Goal: Contribute content

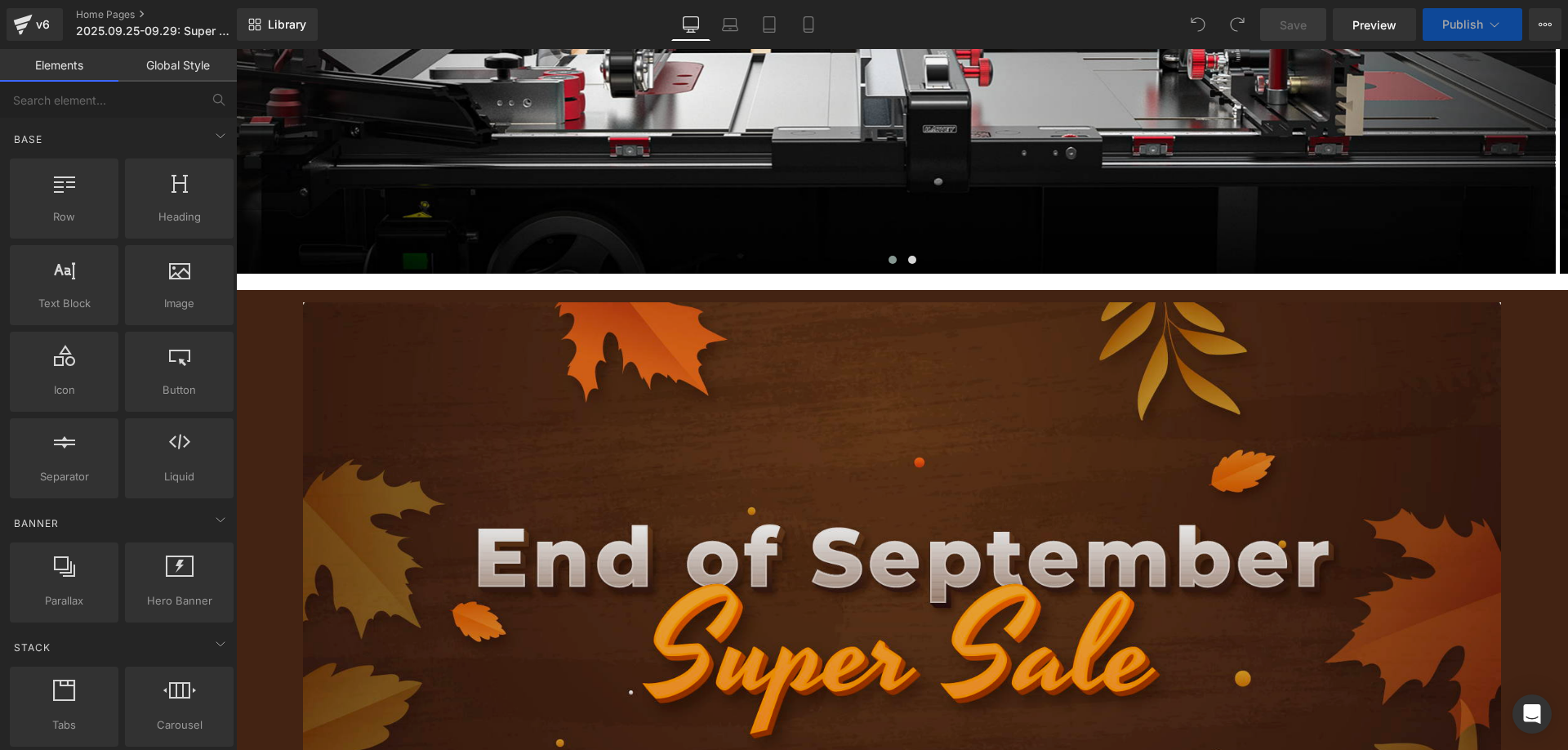
scroll to position [817, 0]
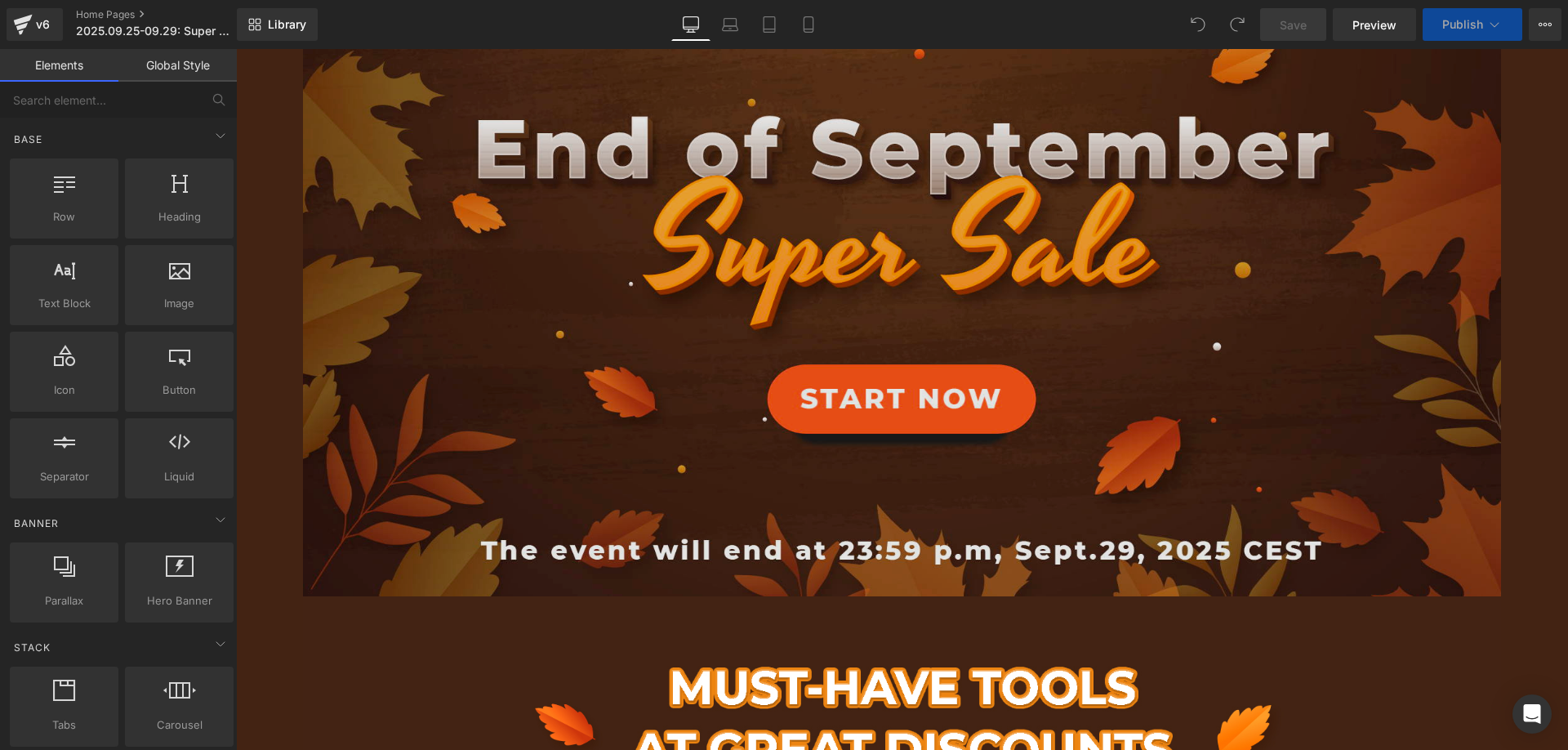
click at [567, 292] on img at bounding box center [903, 244] width 1199 height 701
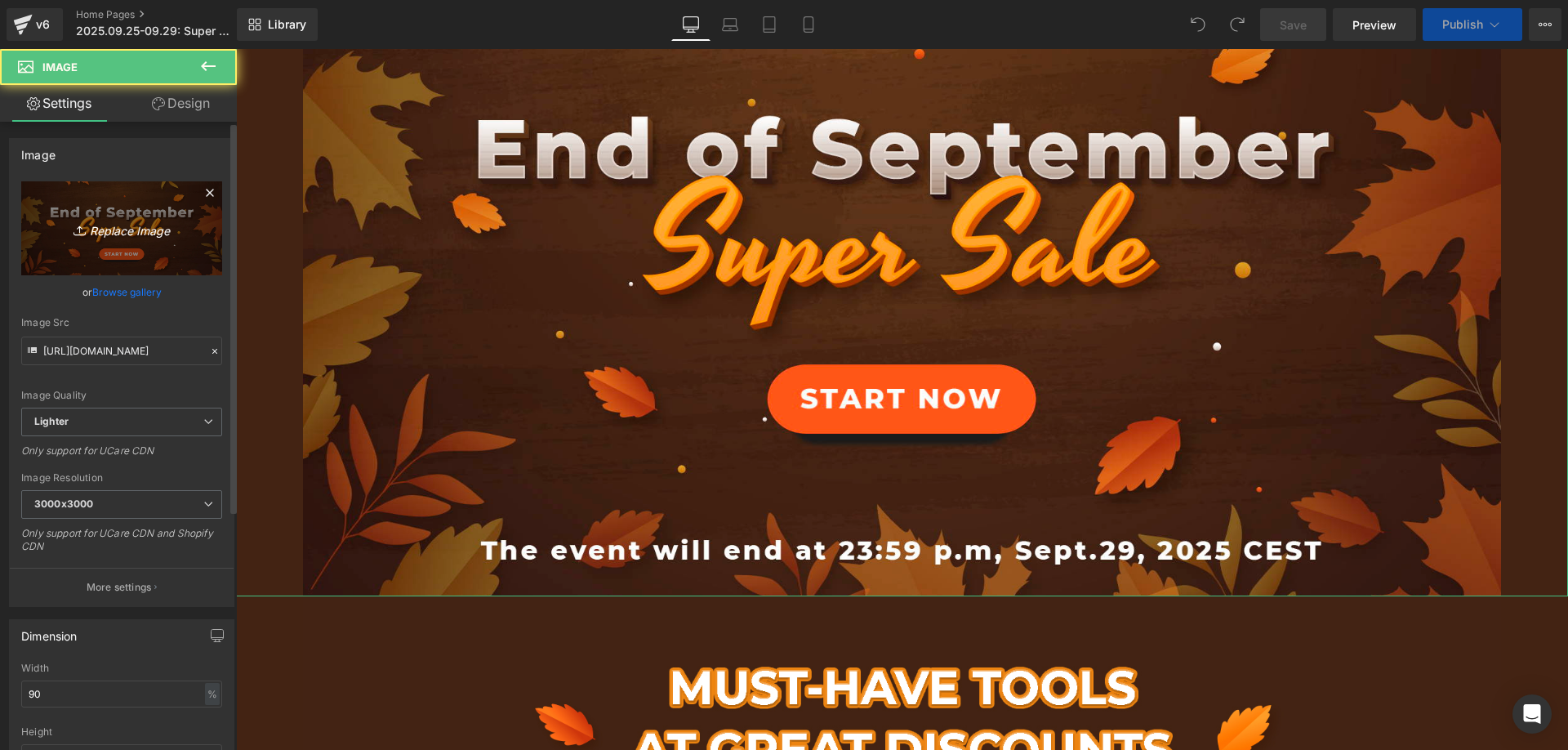
click at [123, 217] on link "Replace Image" at bounding box center [122, 228] width 201 height 94
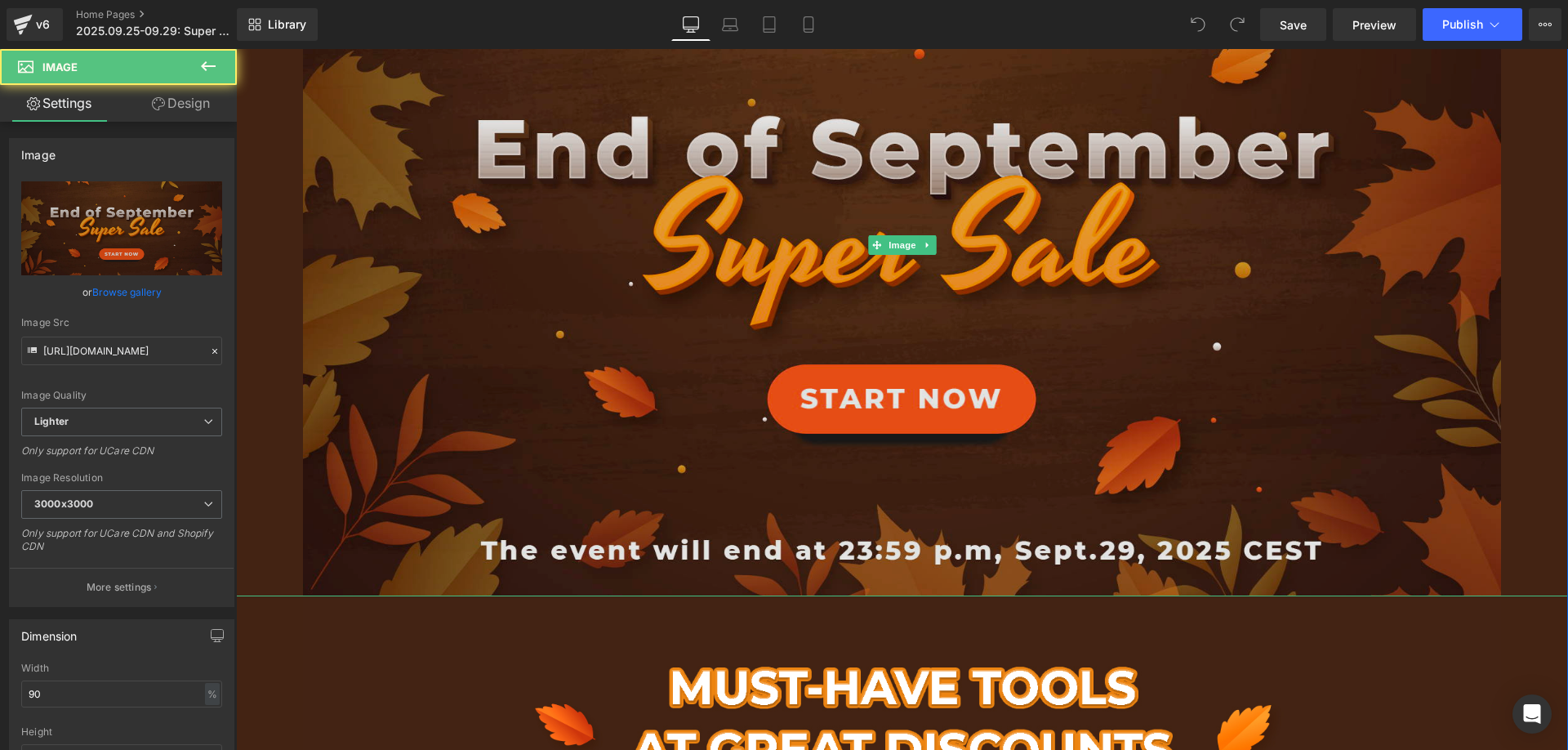
click at [573, 338] on img at bounding box center [903, 244] width 1199 height 701
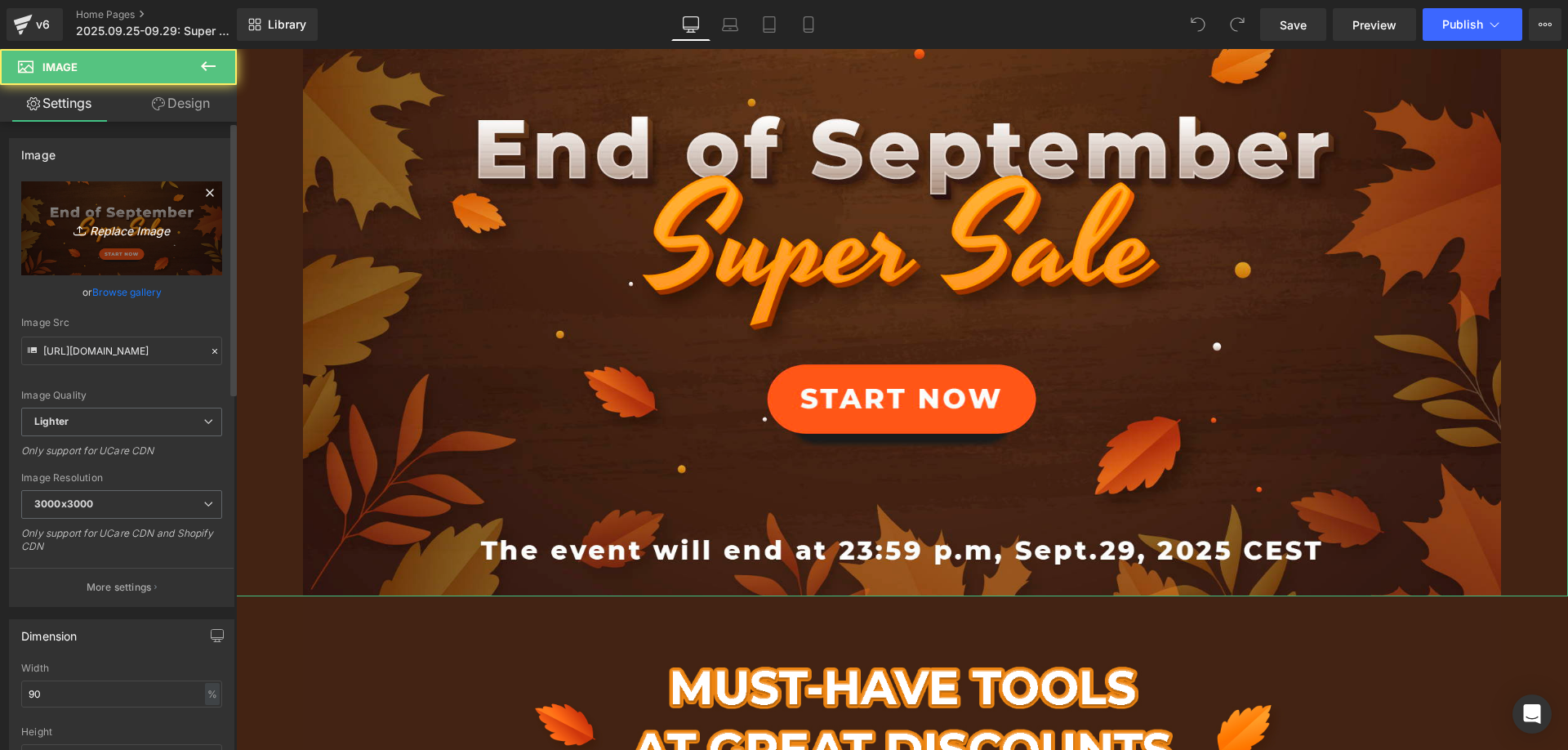
click at [72, 217] on link "Replace Image" at bounding box center [122, 228] width 201 height 94
type input "C:\fakepath\Artboard 副本 2.jpg"
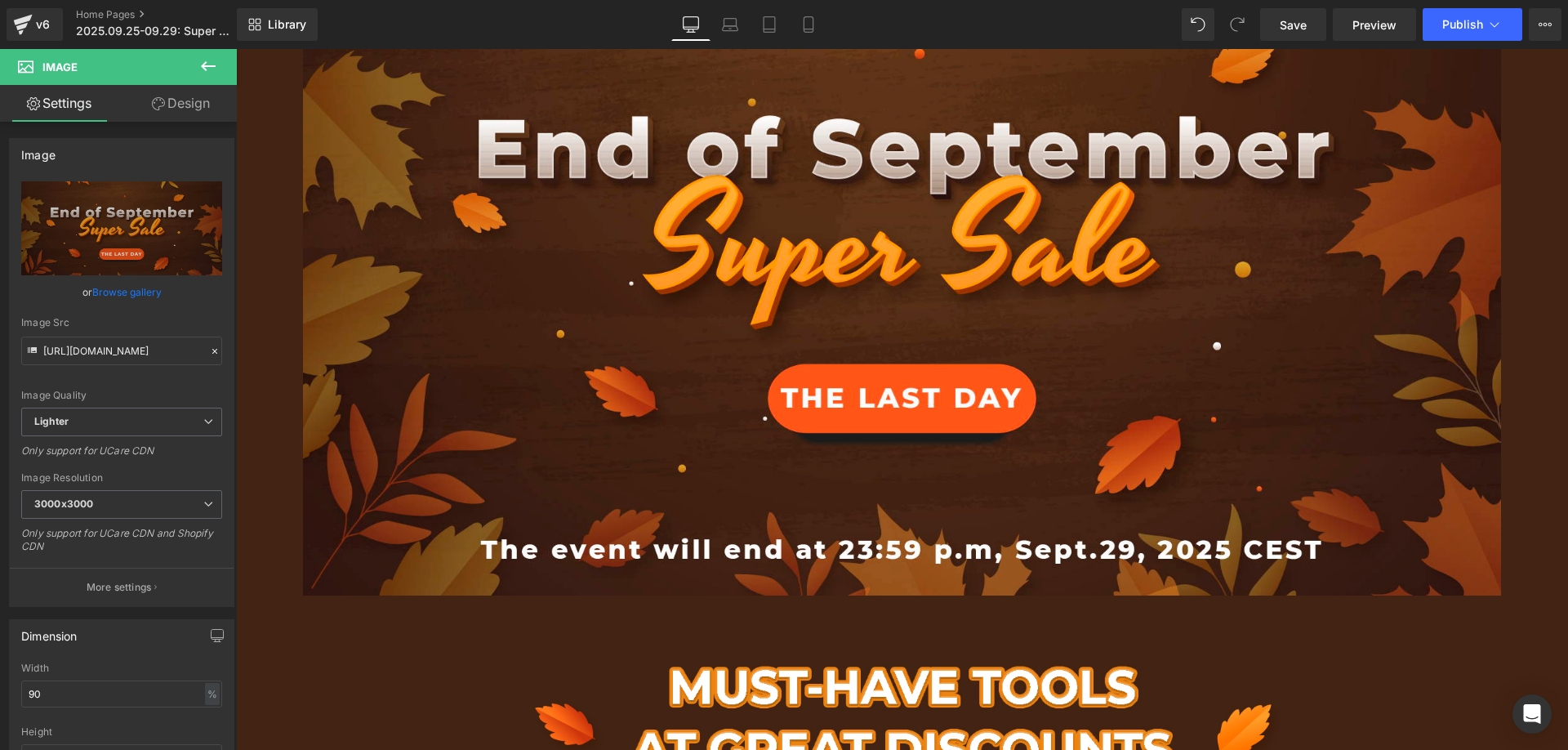
click at [205, 70] on icon at bounding box center [209, 66] width 14 height 10
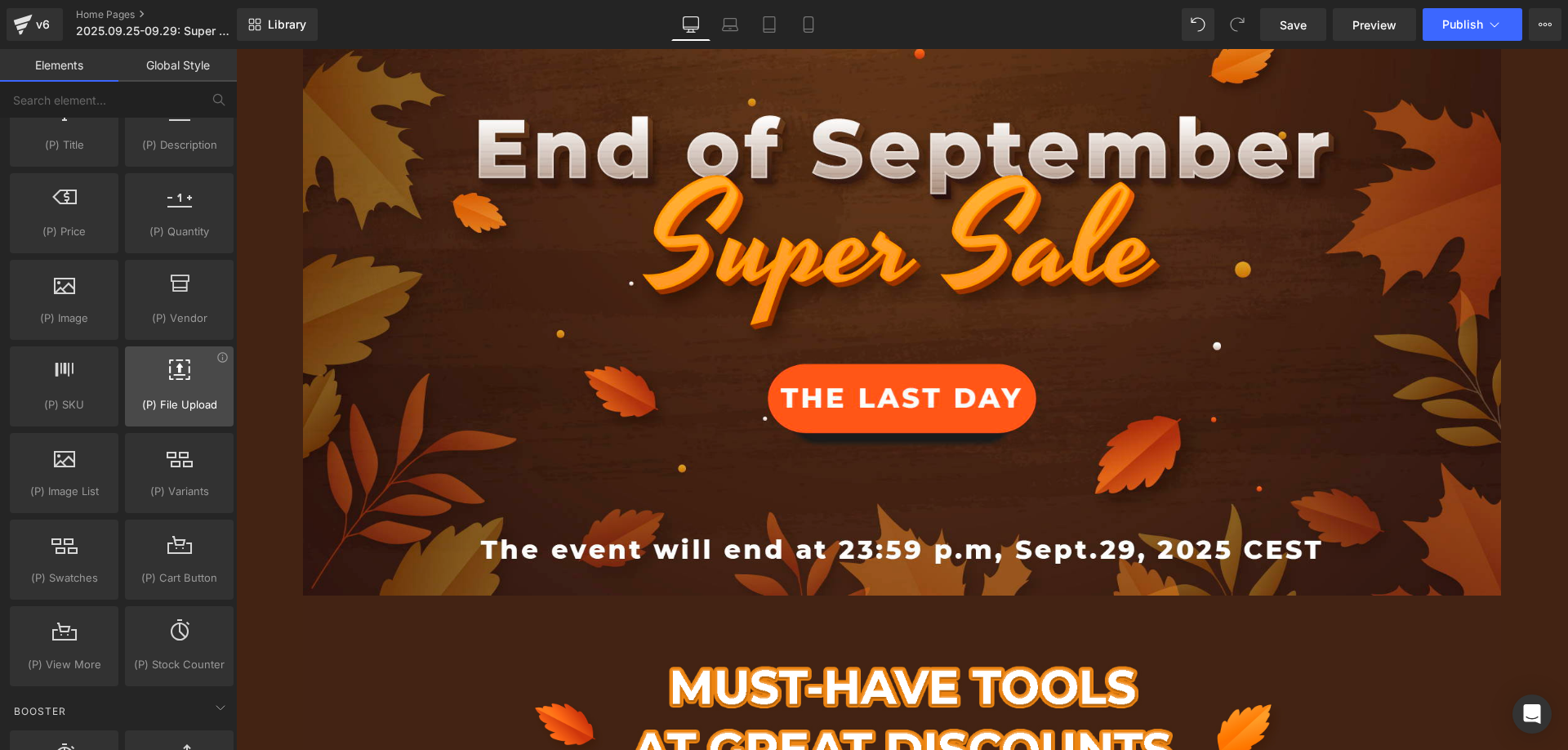
scroll to position [2042, 0]
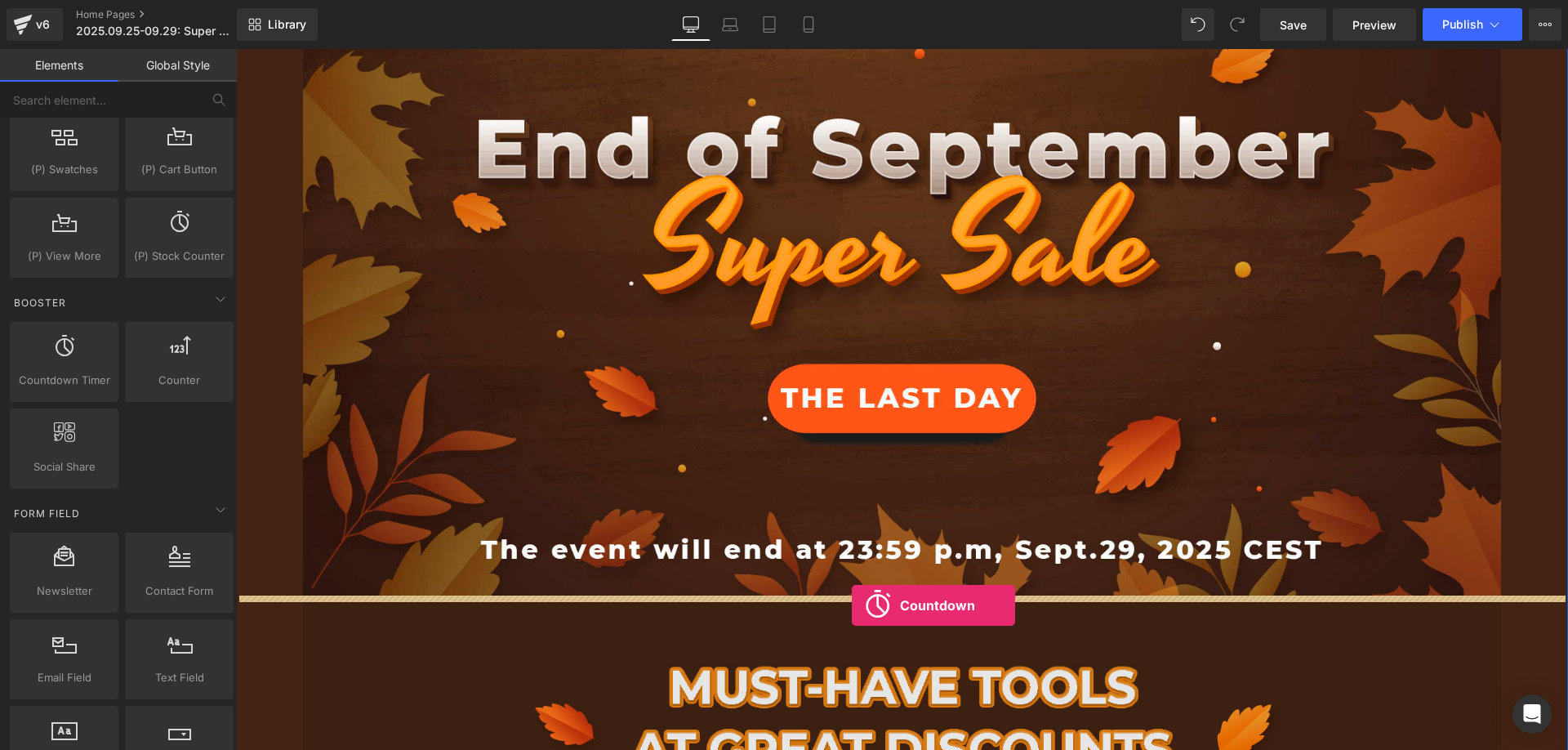
drag, startPoint x: 303, startPoint y: 421, endPoint x: 852, endPoint y: 605, distance: 579.0
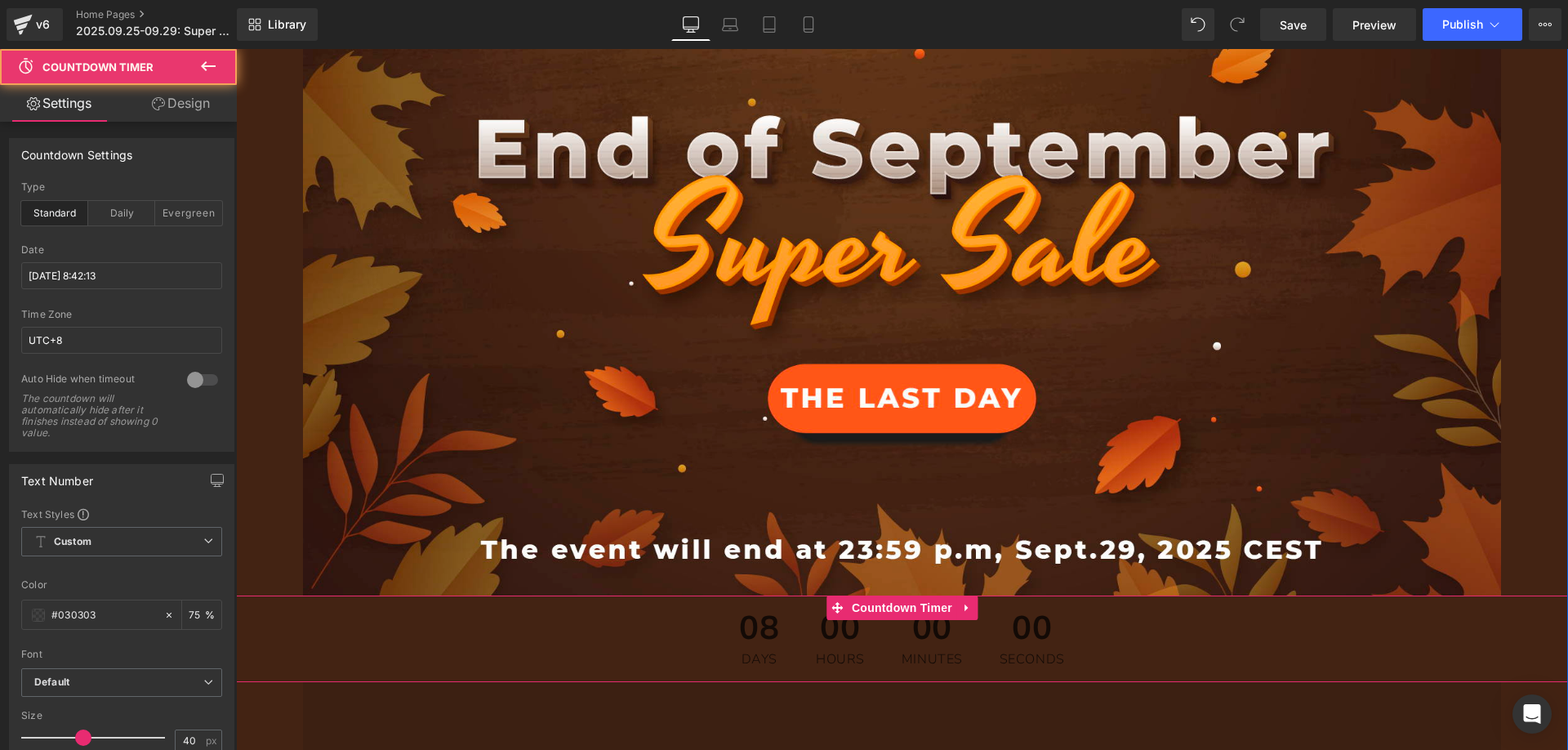
scroll to position [898, 0]
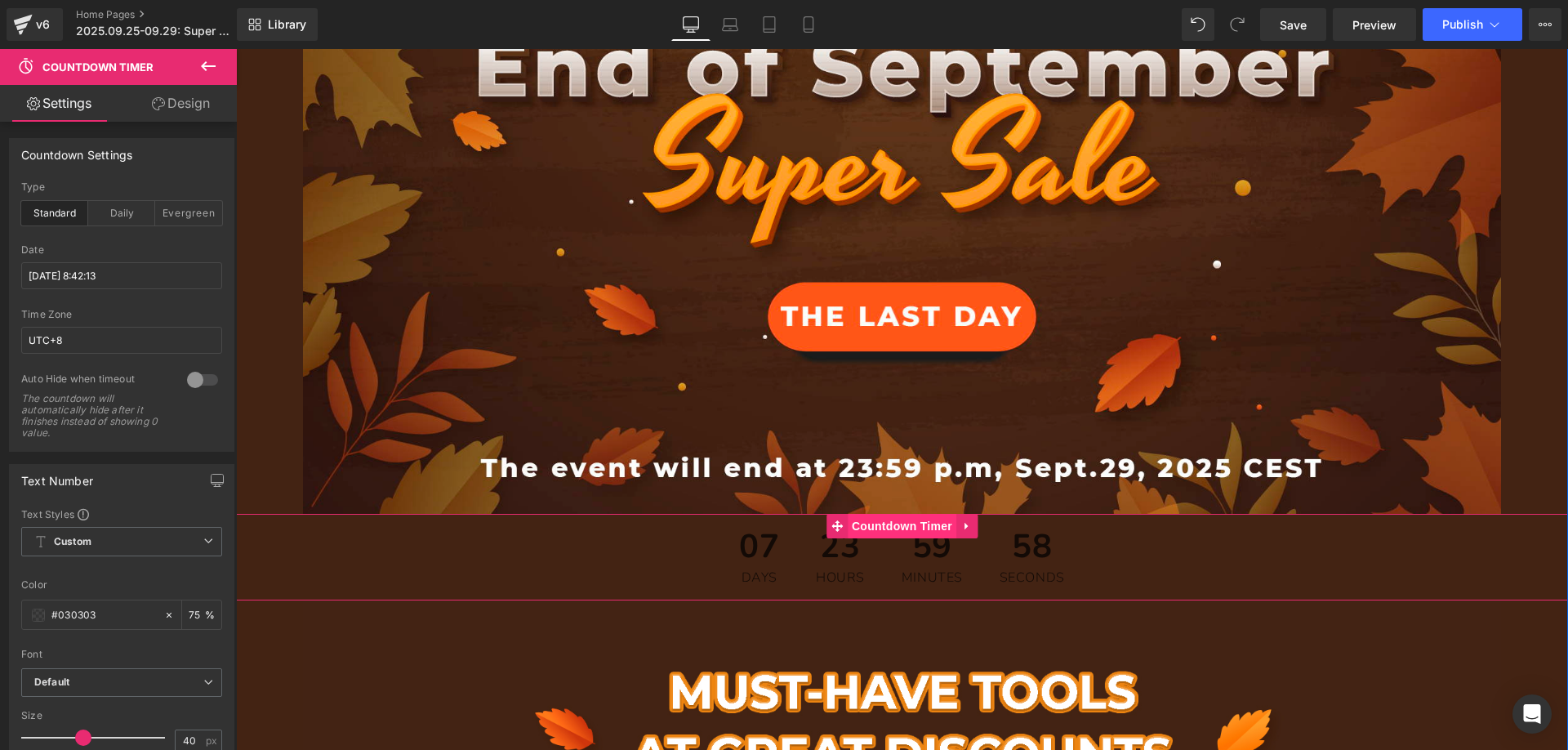
click at [880, 521] on span "Countdown Timer" at bounding box center [902, 525] width 108 height 24
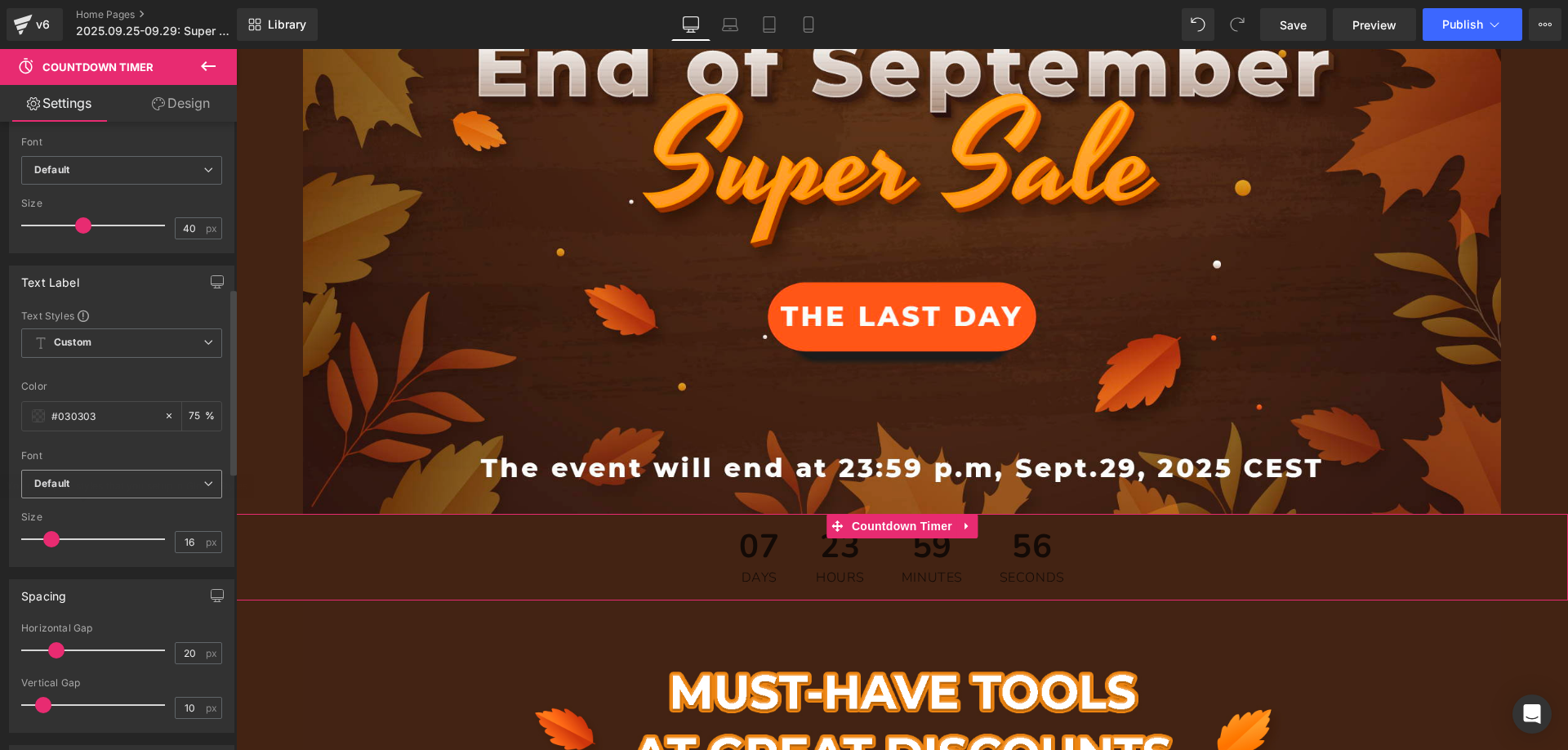
scroll to position [735, 0]
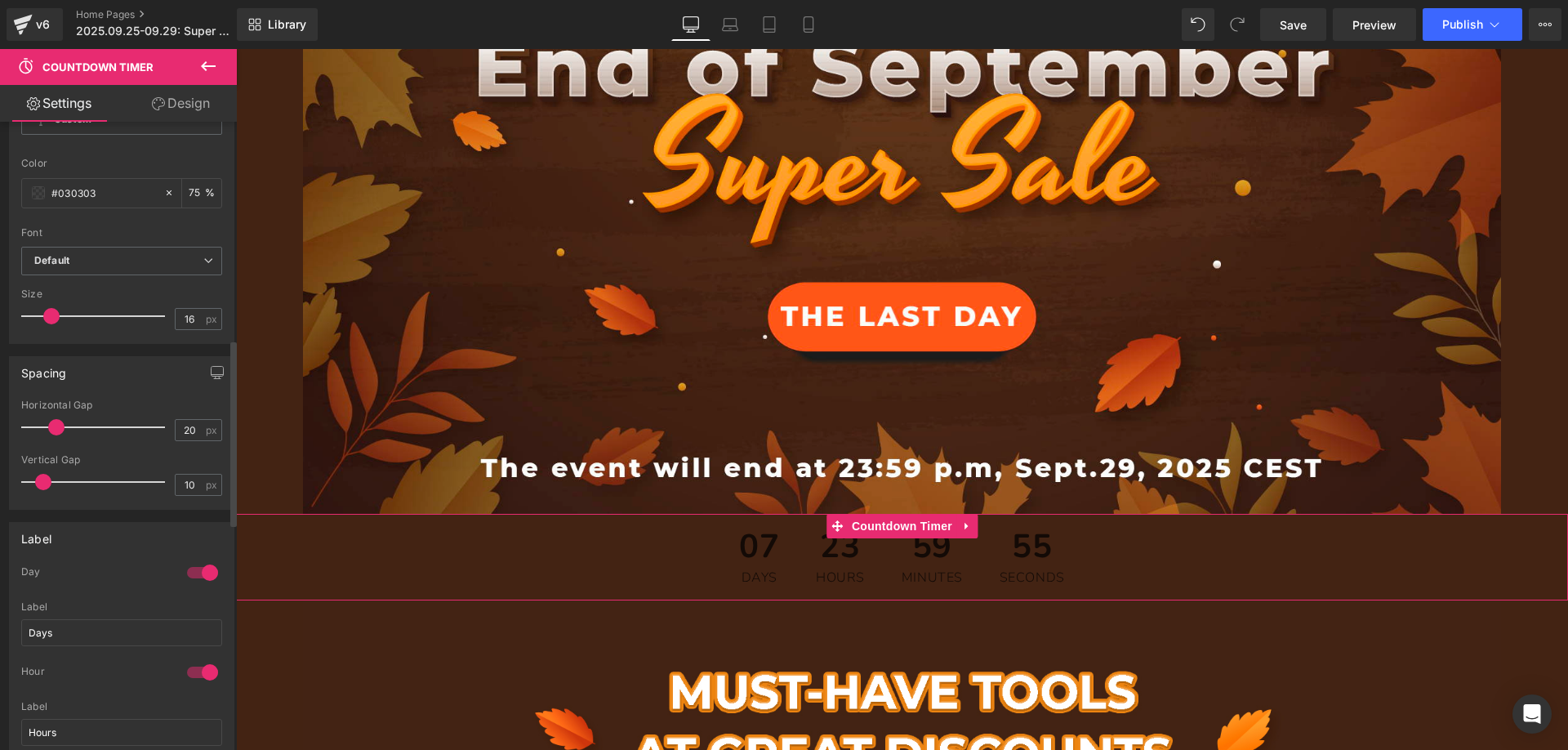
click at [193, 577] on div at bounding box center [202, 572] width 39 height 26
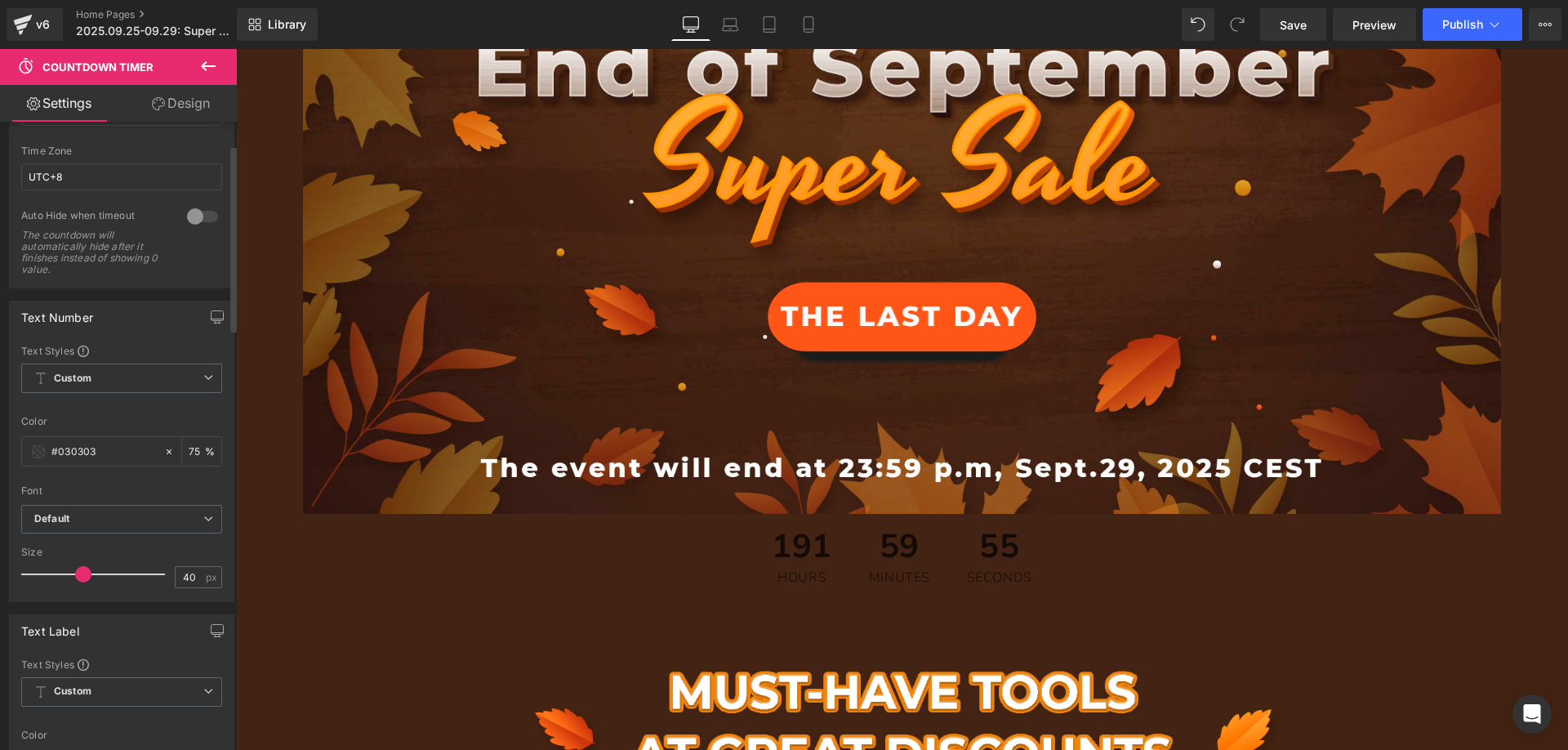
scroll to position [0, 0]
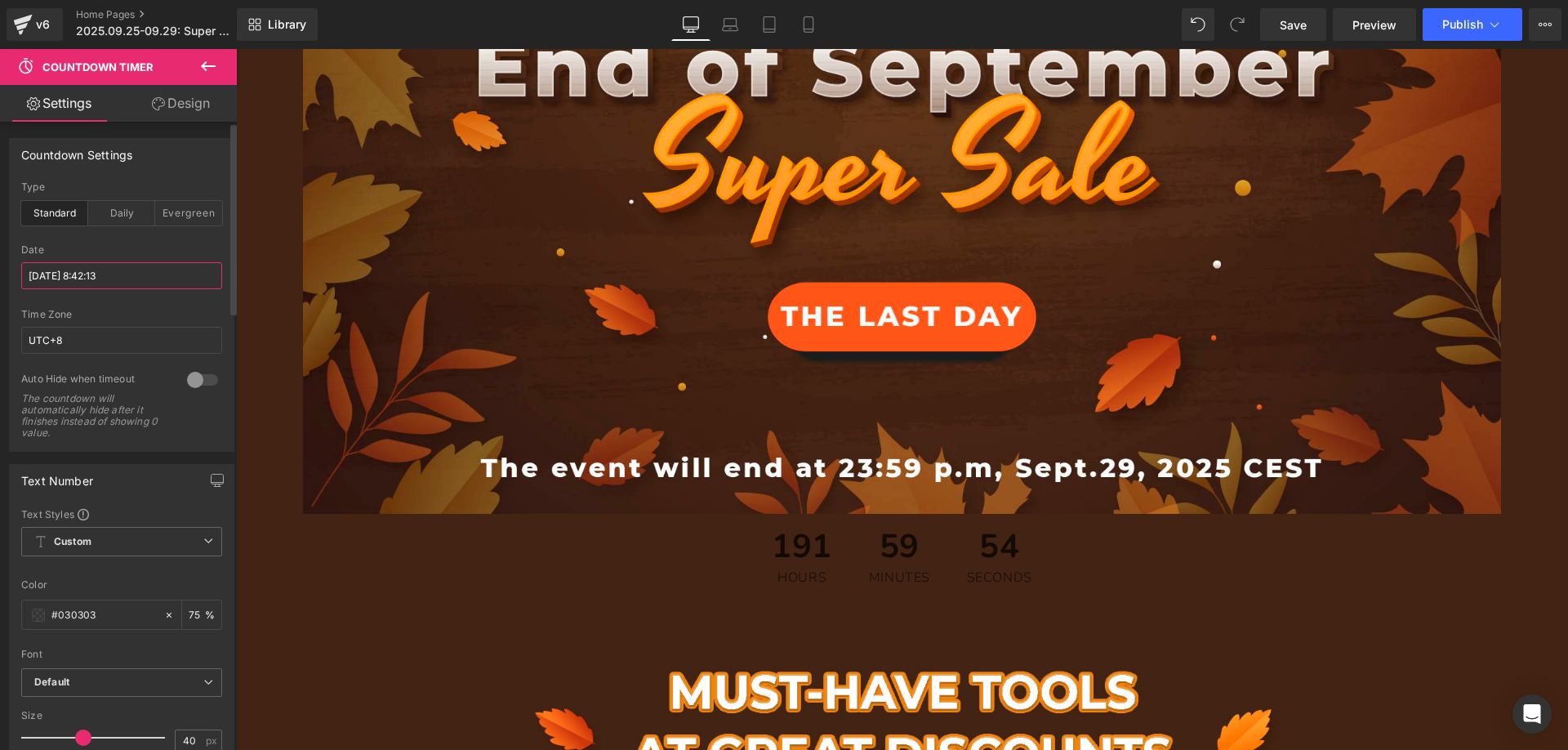
click at [92, 276] on input "[DATE] 8:42:13" at bounding box center [122, 275] width 201 height 27
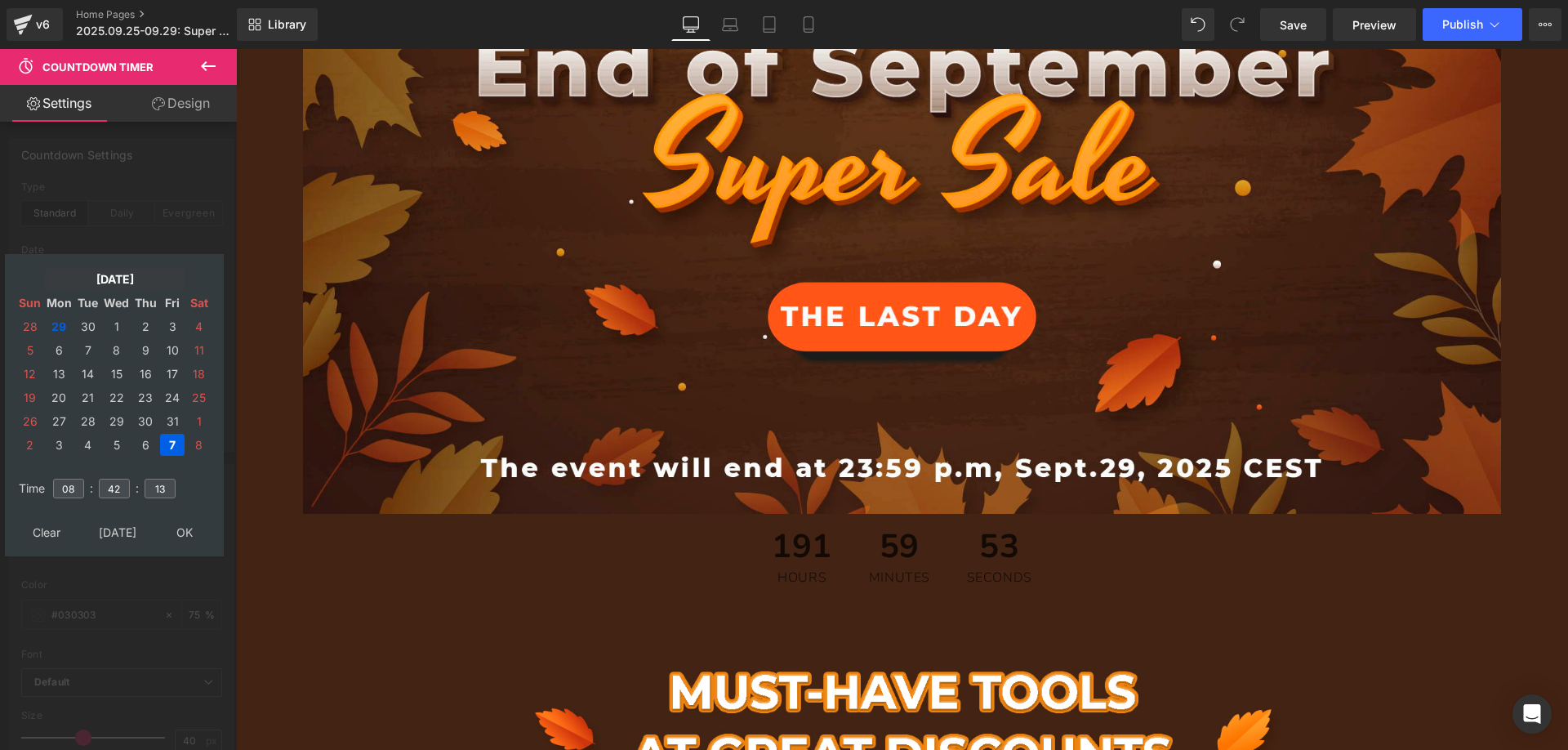
click at [96, 280] on td "[DATE]" at bounding box center [115, 279] width 140 height 22
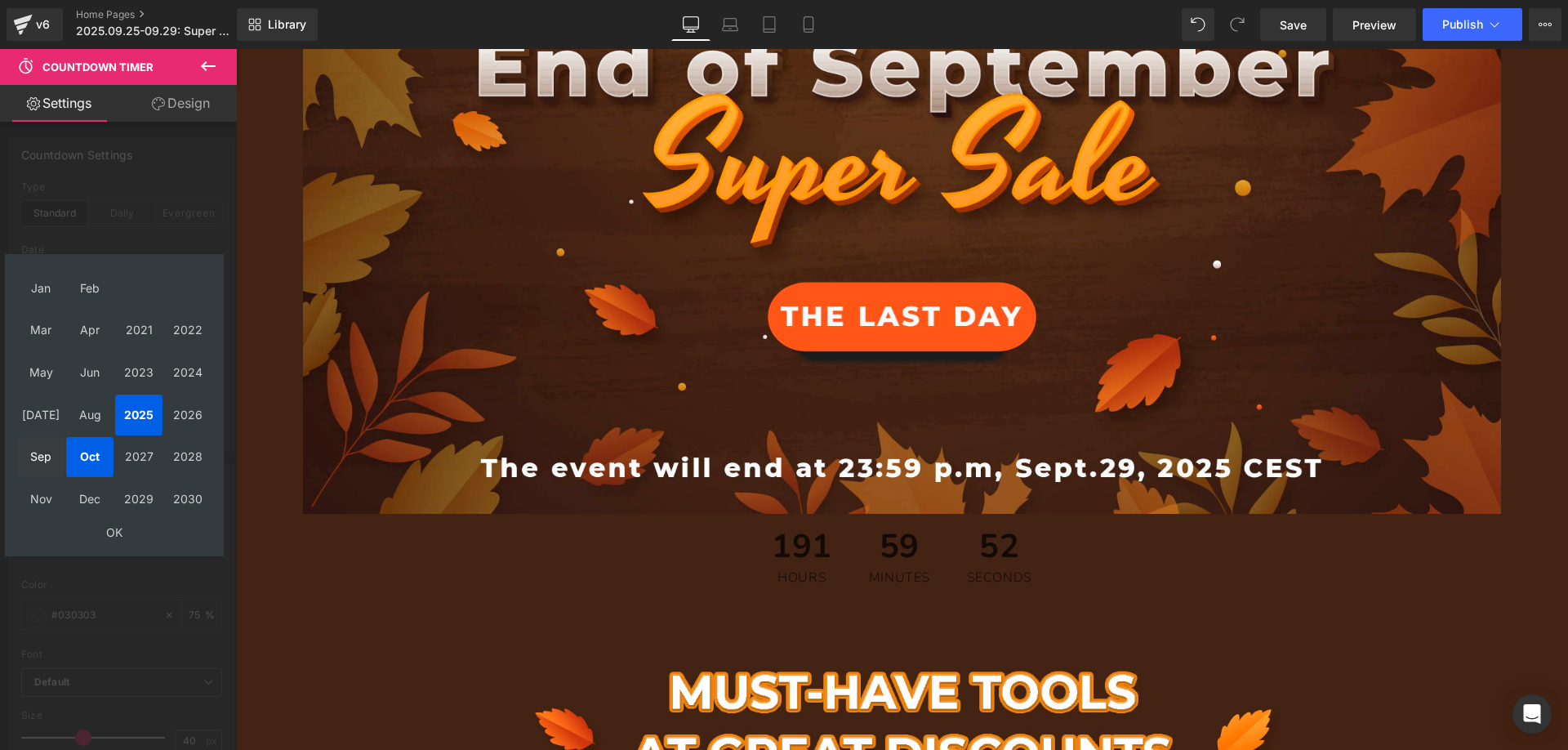
click at [39, 450] on td "Sep" at bounding box center [41, 457] width 47 height 41
click at [111, 530] on td "OK" at bounding box center [114, 532] width 194 height 22
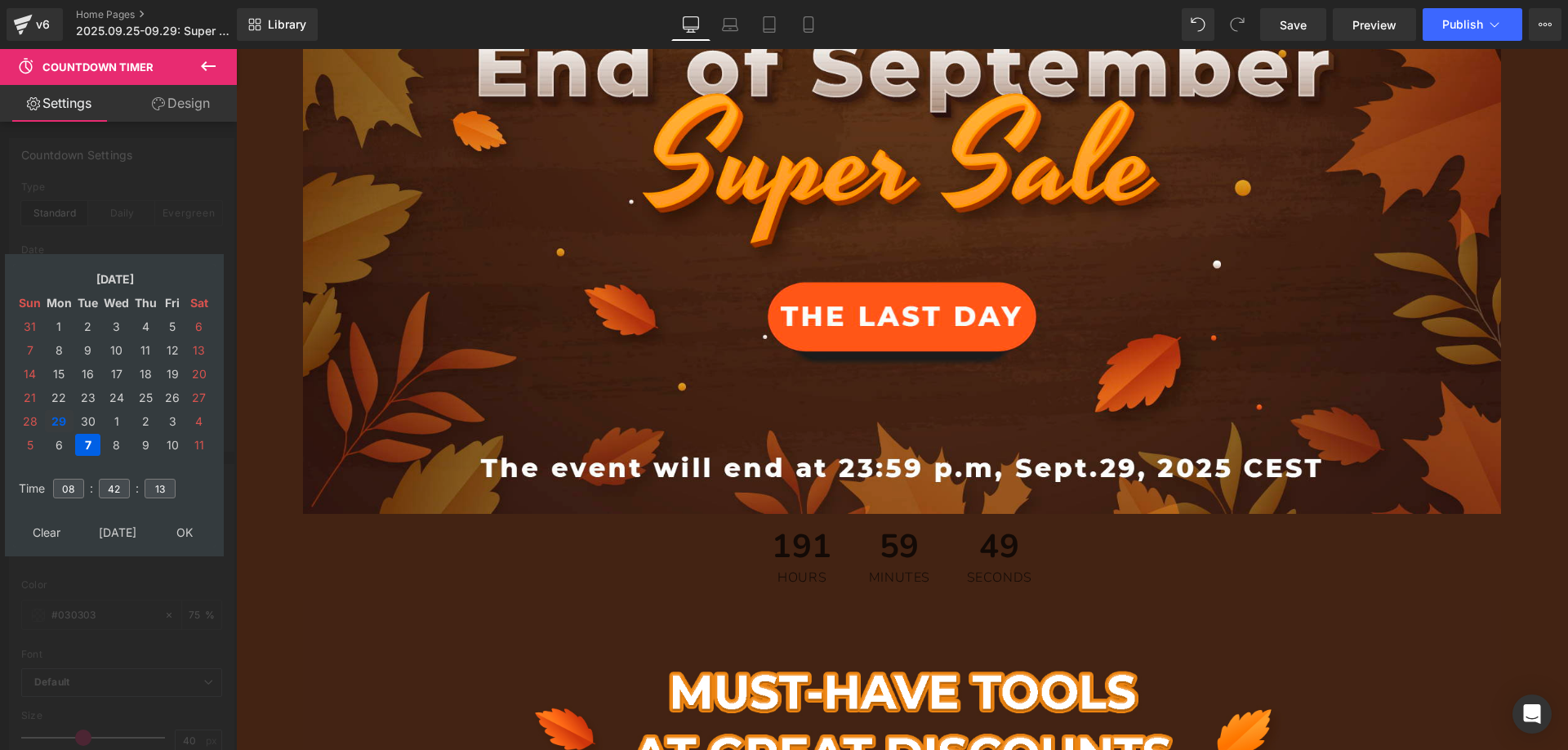
click at [60, 420] on td "29" at bounding box center [60, 421] width 29 height 22
drag, startPoint x: 79, startPoint y: 485, endPoint x: 60, endPoint y: 486, distance: 19.0
click at [60, 486] on input "08" at bounding box center [69, 488] width 31 height 20
type input "23"
drag, startPoint x: 125, startPoint y: 488, endPoint x: 99, endPoint y: 486, distance: 26.1
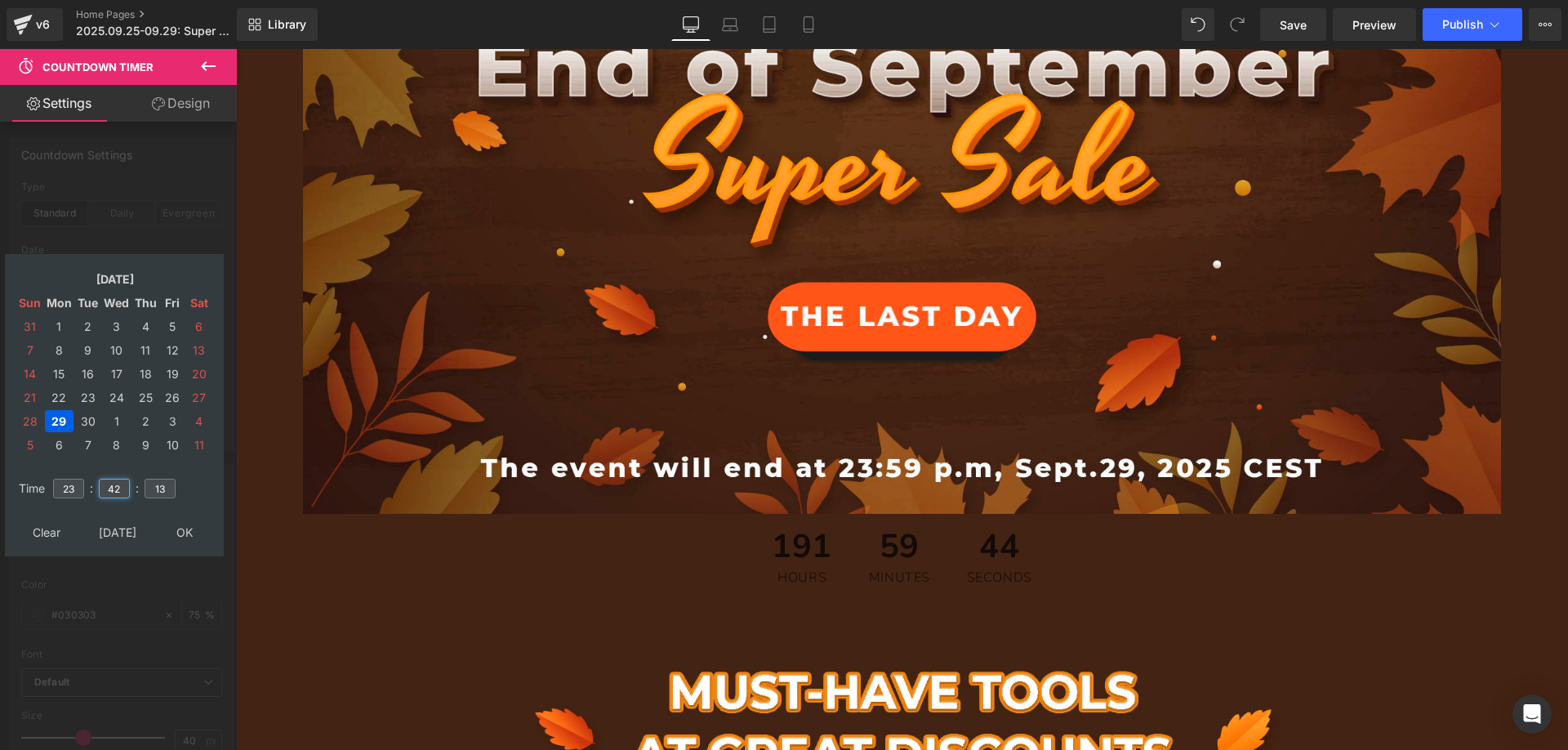
click at [99, 486] on input "42" at bounding box center [114, 488] width 31 height 20
type input "59"
drag, startPoint x: 165, startPoint y: 489, endPoint x: 142, endPoint y: 486, distance: 23.2
click at [142, 486] on td "13" at bounding box center [160, 488] width 36 height 38
type input "59"
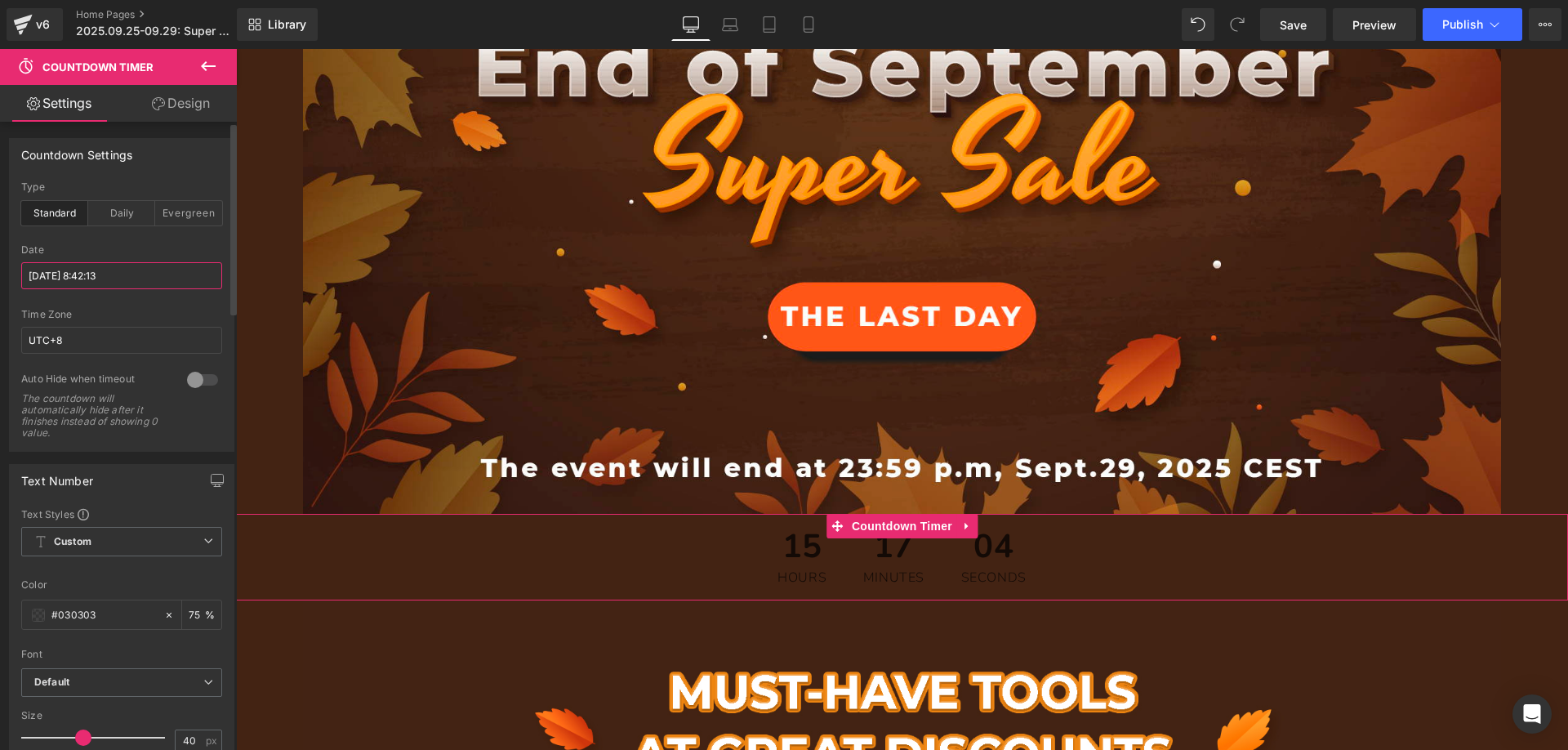
click at [149, 275] on input "[DATE] 8:42:13" at bounding box center [122, 275] width 201 height 27
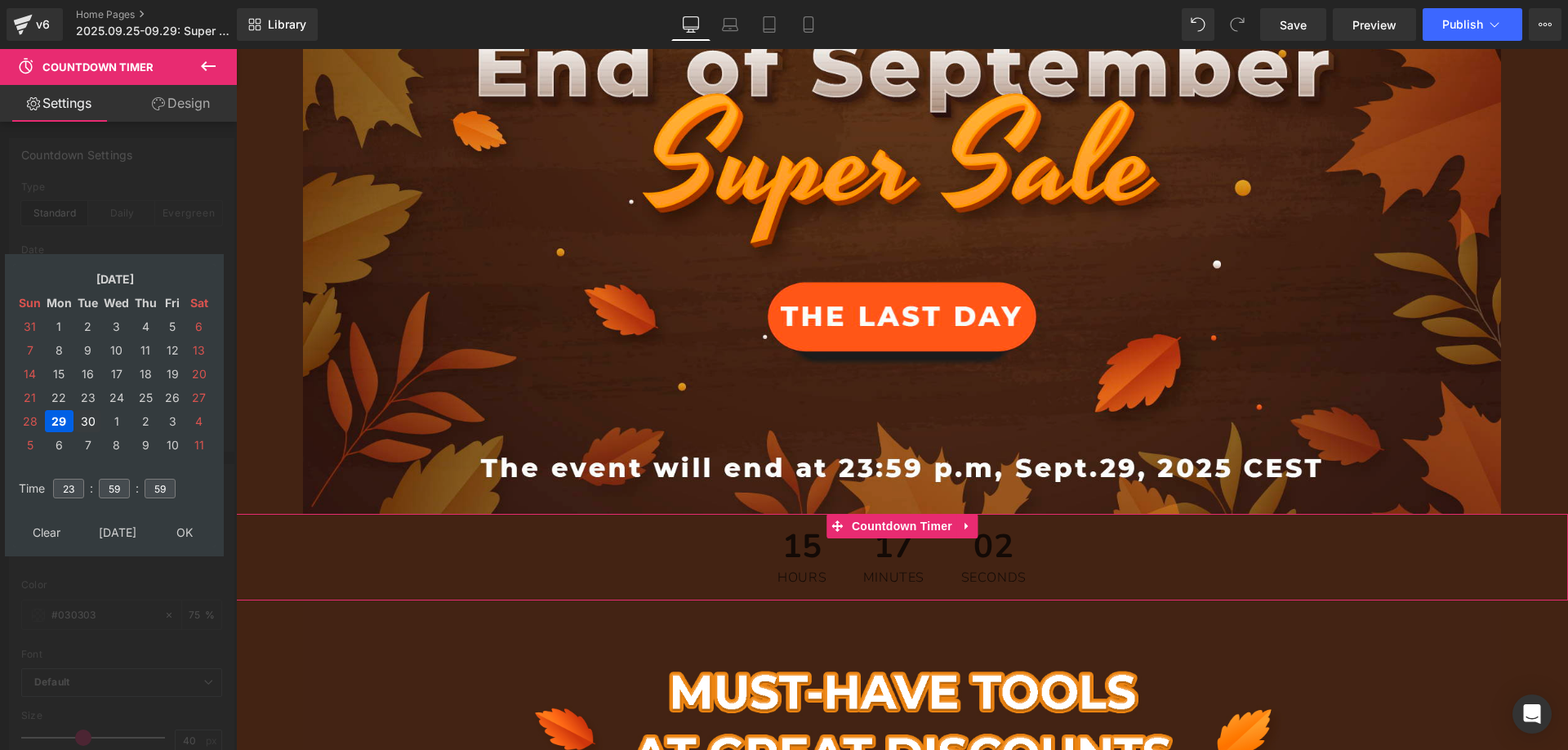
click at [90, 416] on td "30" at bounding box center [88, 421] width 25 height 22
drag, startPoint x: 79, startPoint y: 490, endPoint x: 53, endPoint y: 487, distance: 26.2
click at [53, 487] on input "23" at bounding box center [69, 488] width 31 height 20
type input "00"
drag, startPoint x: 122, startPoint y: 487, endPoint x: 98, endPoint y: 486, distance: 24.0
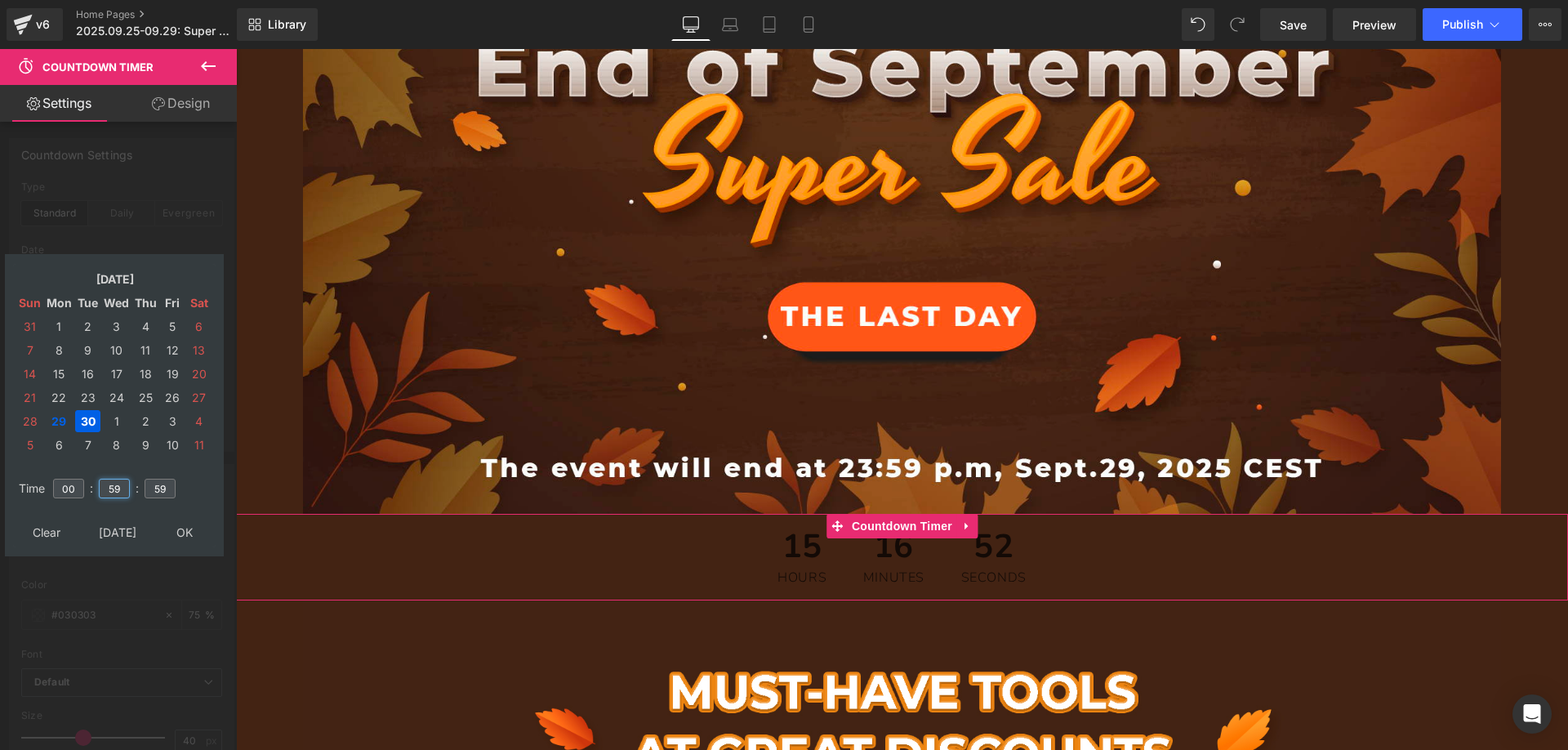
click at [98, 486] on input "59" at bounding box center [114, 488] width 31 height 20
type input "00"
drag, startPoint x: 167, startPoint y: 486, endPoint x: 144, endPoint y: 485, distance: 23.0
click at [145, 485] on input "59" at bounding box center [160, 488] width 31 height 20
type input "00"
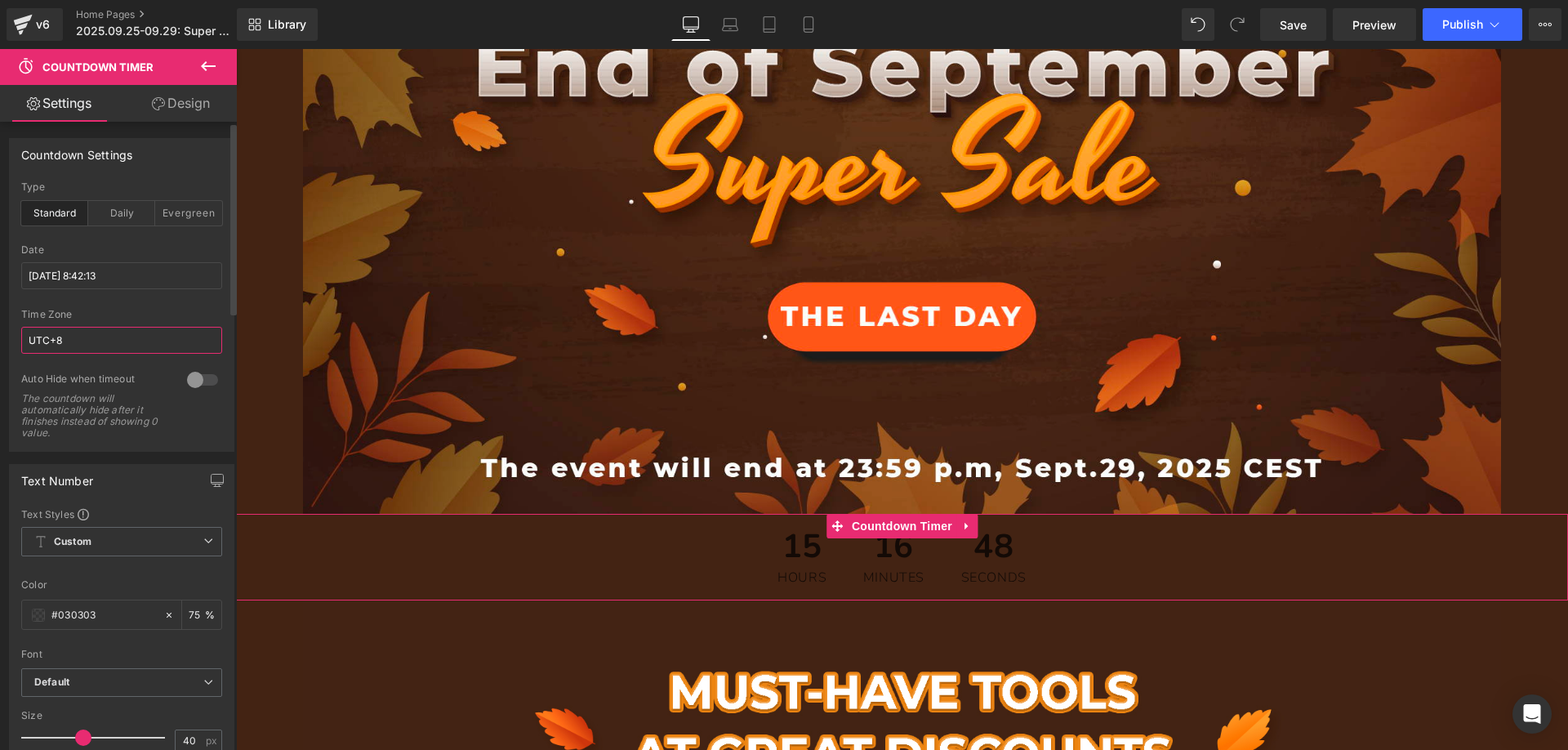
click at [111, 347] on input "UTC+8" at bounding box center [122, 340] width 201 height 27
click at [203, 64] on icon at bounding box center [209, 66] width 14 height 10
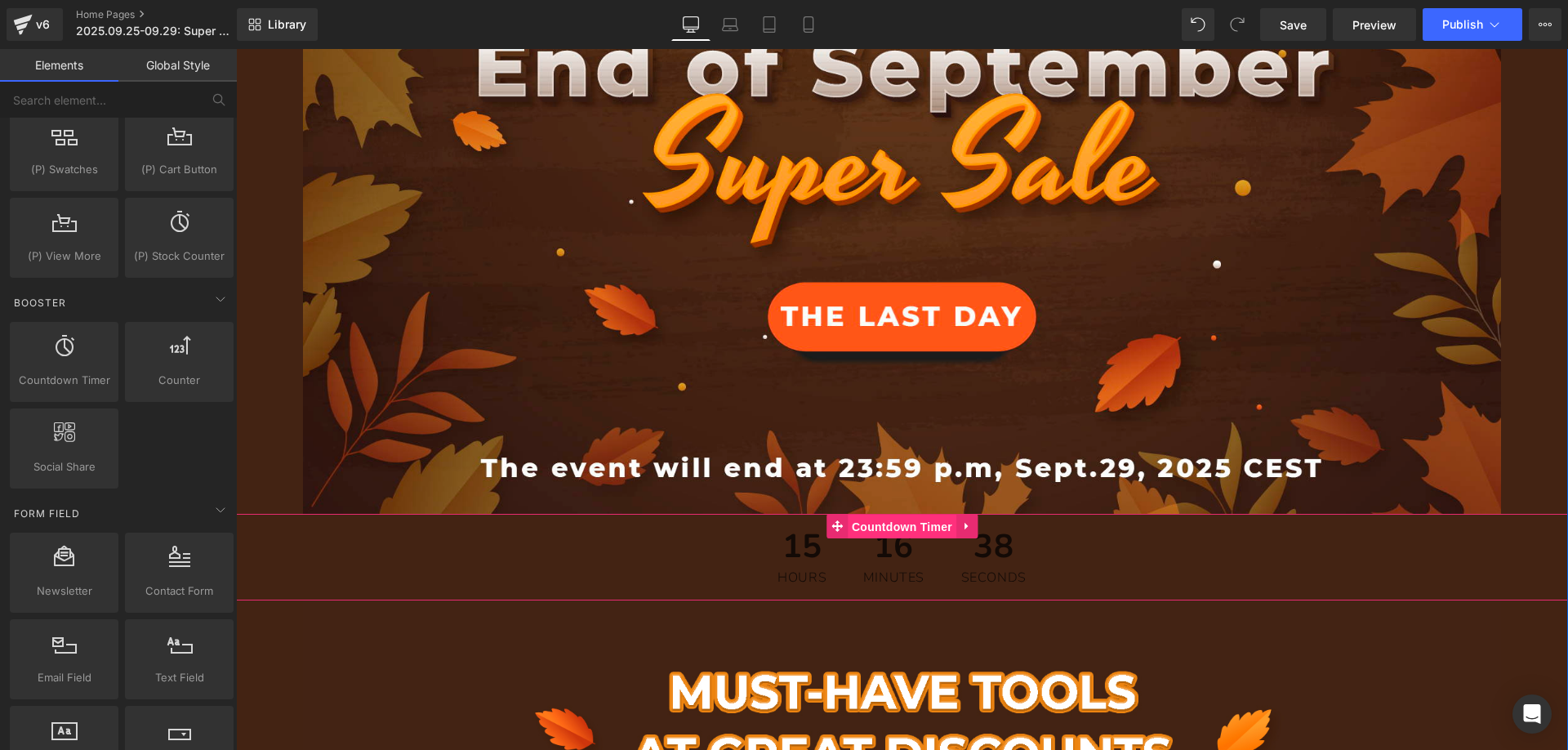
click at [898, 529] on span "Countdown Timer" at bounding box center [902, 526] width 108 height 24
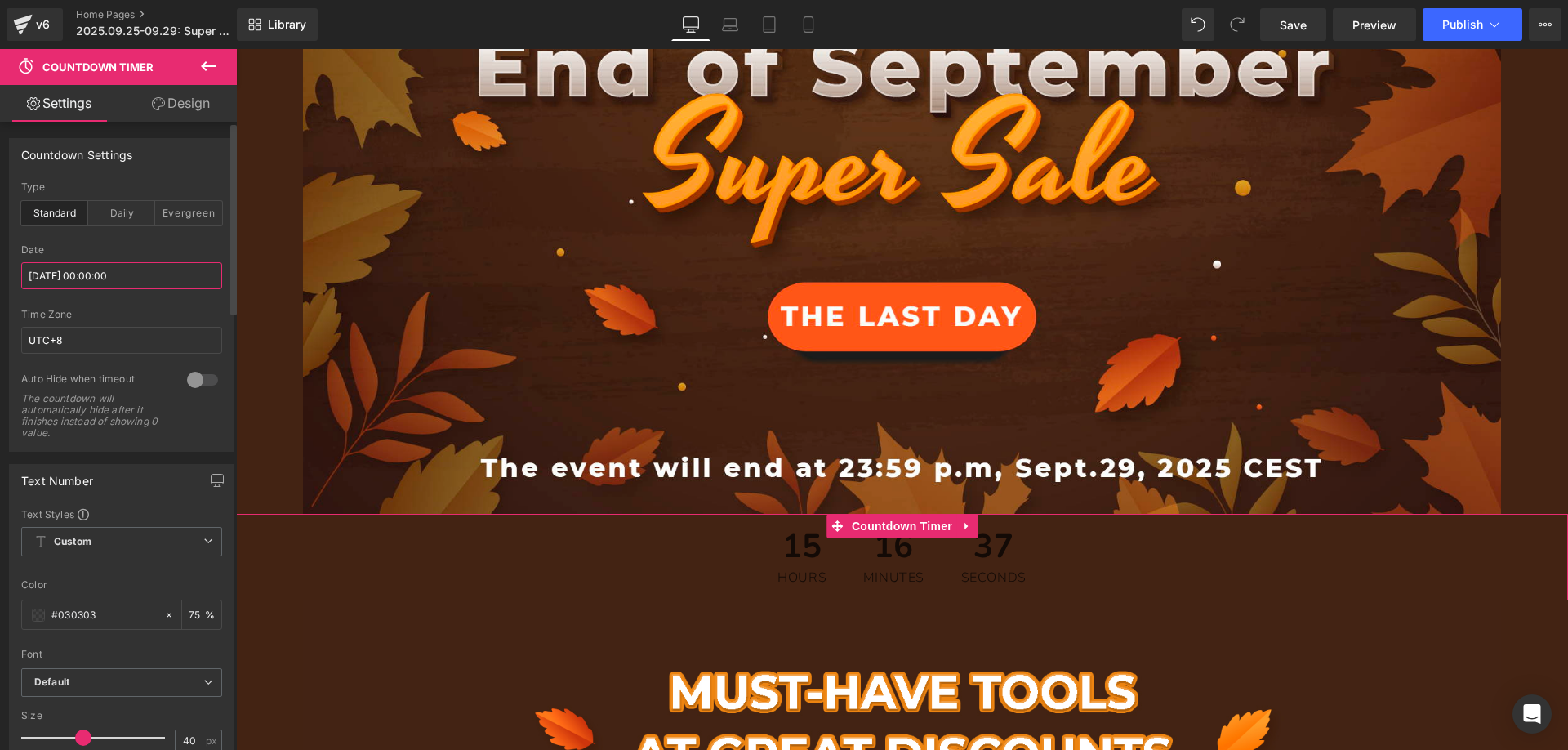
click at [132, 270] on input "[DATE] 00:00:00" at bounding box center [122, 275] width 201 height 27
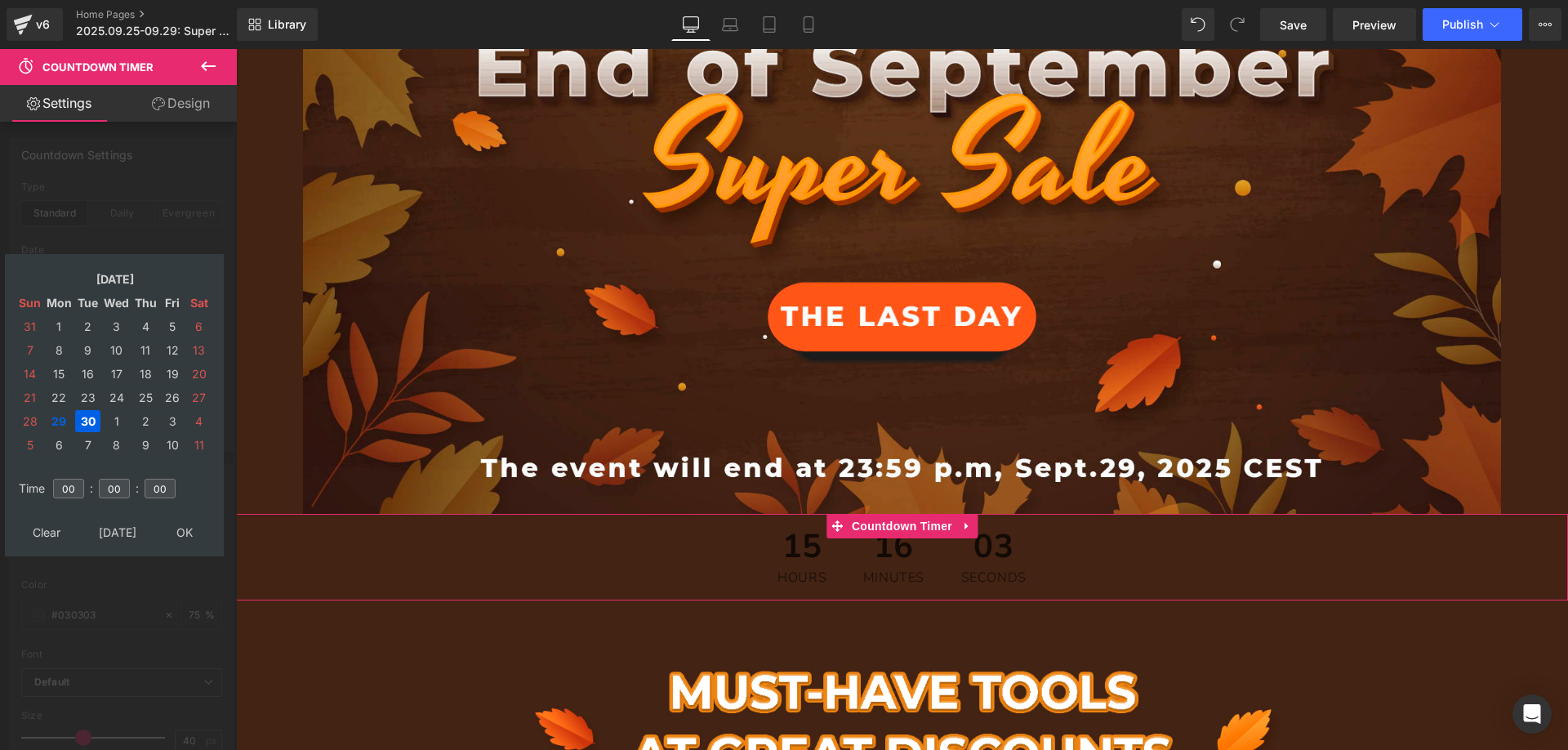
click at [88, 415] on td "30" at bounding box center [88, 421] width 25 height 22
drag, startPoint x: 78, startPoint y: 491, endPoint x: 51, endPoint y: 486, distance: 27.5
click at [51, 486] on td "00" at bounding box center [69, 488] width 36 height 38
type input "15"
drag, startPoint x: 123, startPoint y: 488, endPoint x: 98, endPoint y: 485, distance: 25.2
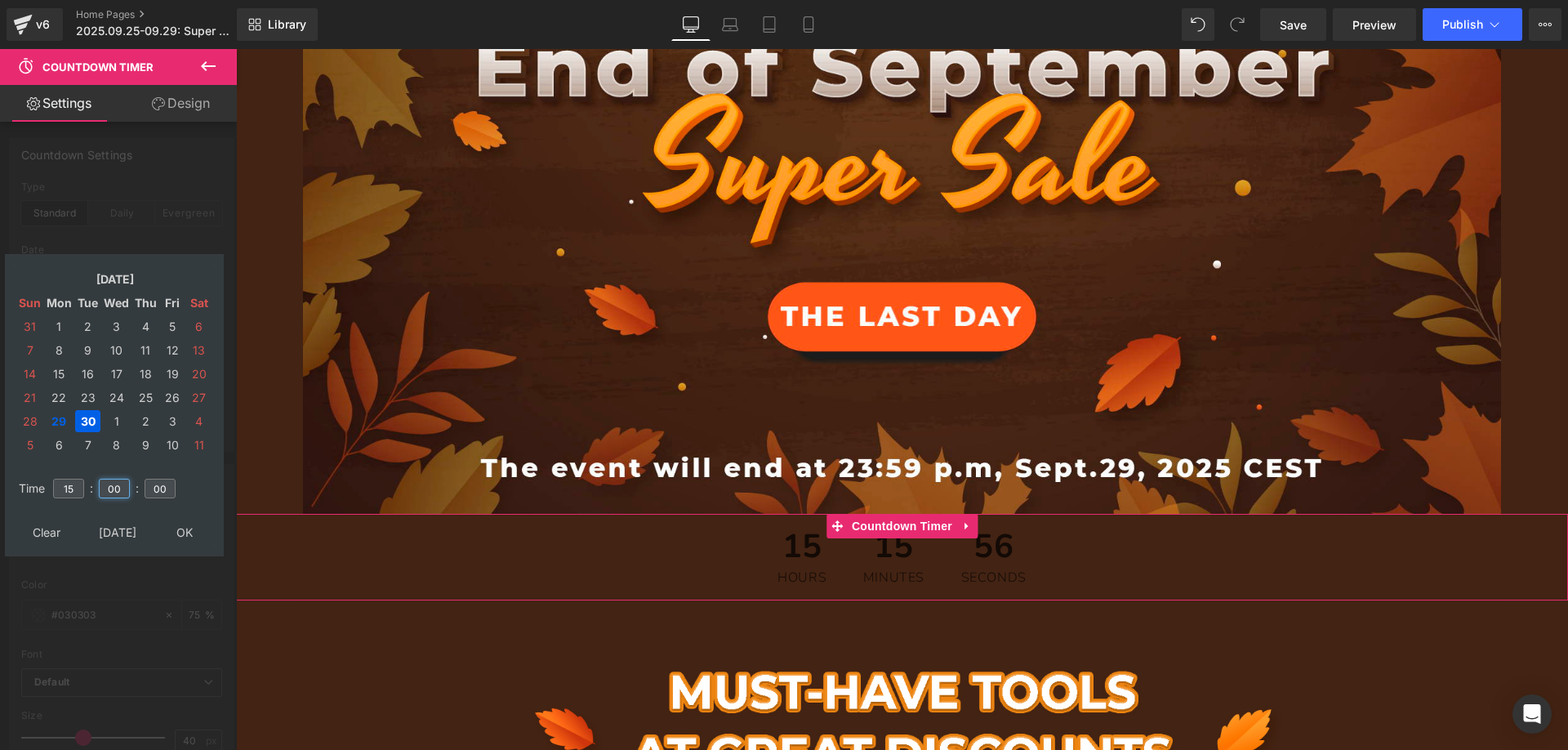
click at [98, 485] on input "00" at bounding box center [114, 488] width 31 height 20
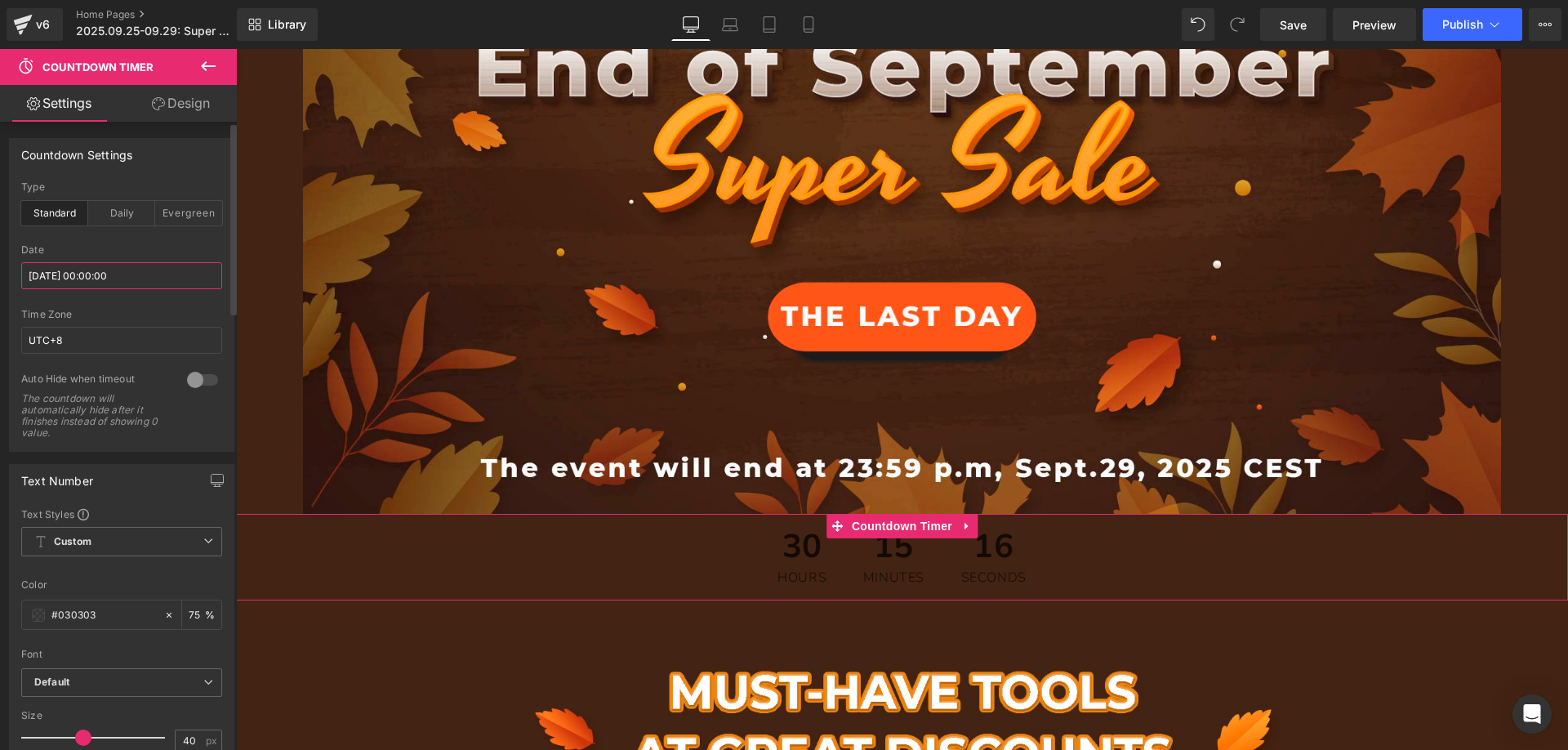
click at [145, 281] on input "[DATE] 00:00:00" at bounding box center [122, 275] width 201 height 27
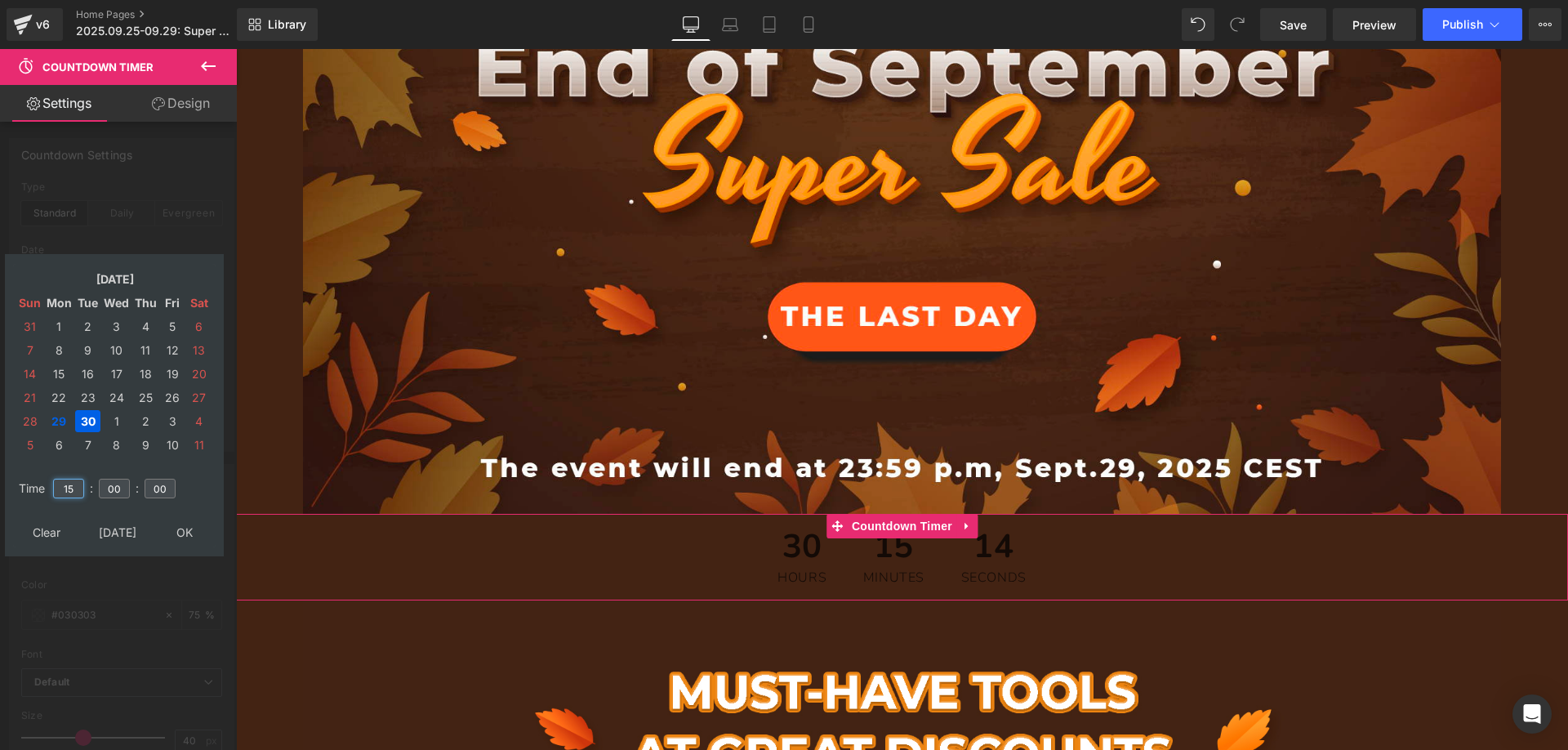
drag, startPoint x: 74, startPoint y: 488, endPoint x: 56, endPoint y: 485, distance: 18.2
click at [56, 485] on input "15" at bounding box center [69, 488] width 31 height 20
type input "3"
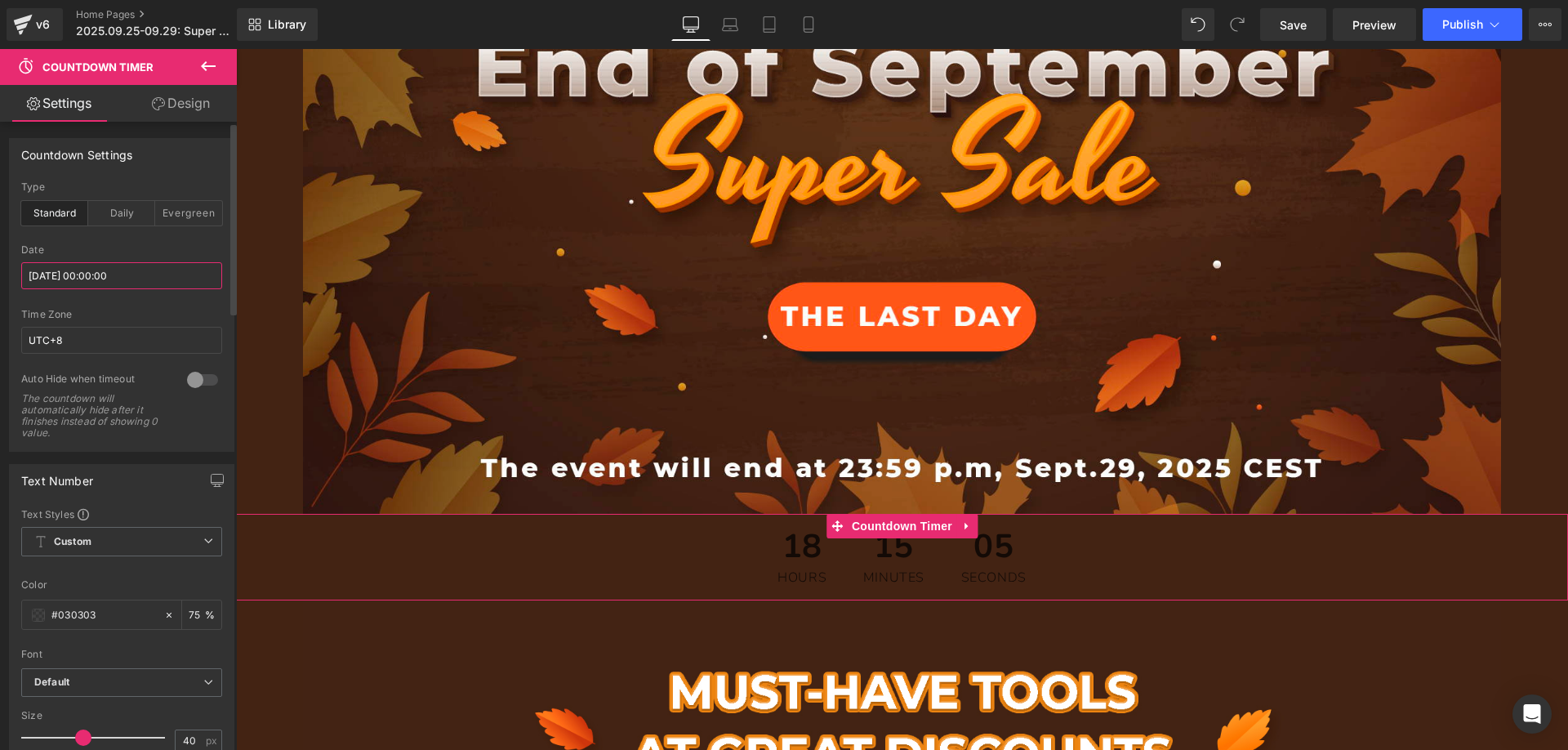
click at [140, 278] on input "[DATE] 00:00:00" at bounding box center [122, 275] width 201 height 27
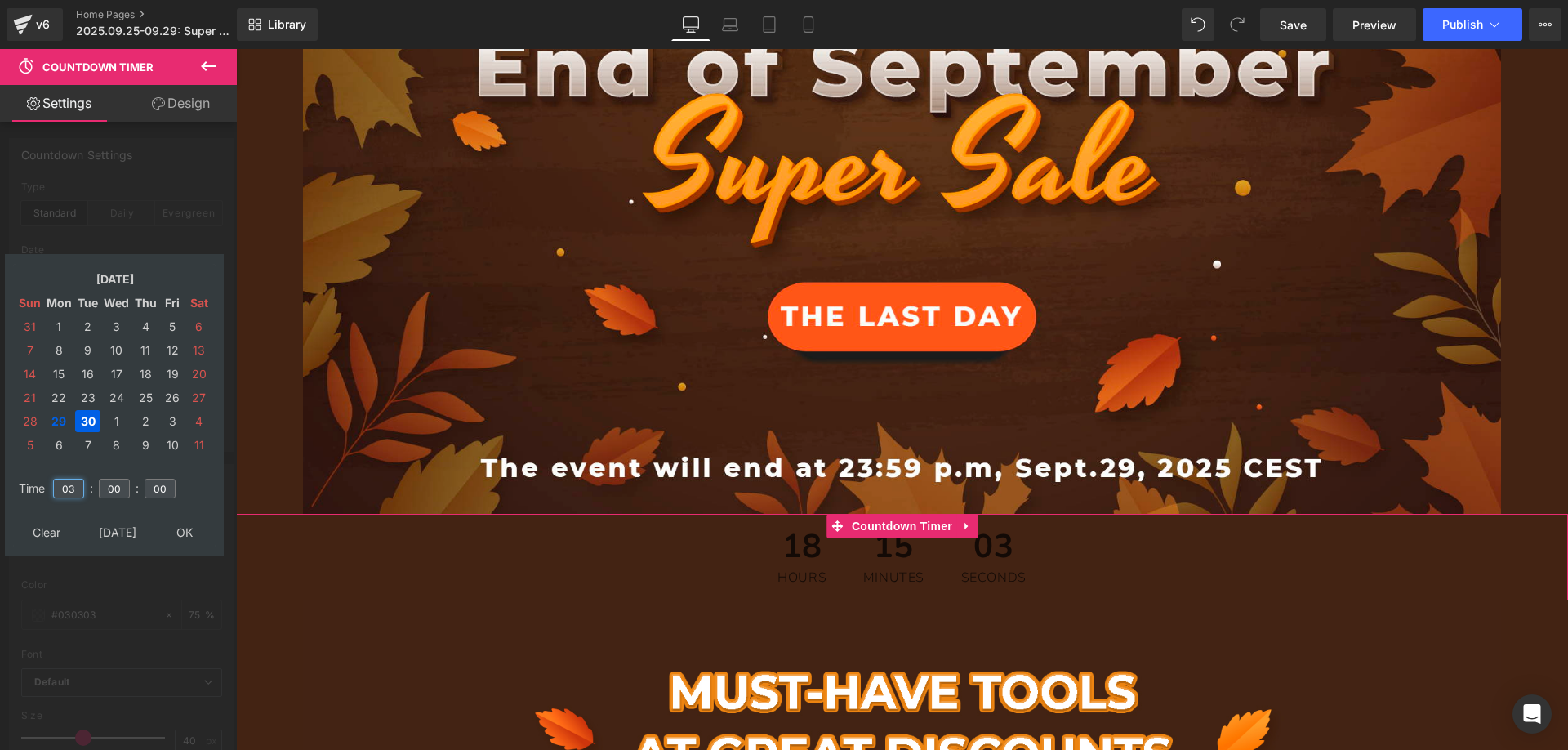
click at [70, 488] on input "03" at bounding box center [69, 488] width 31 height 20
type input "13"
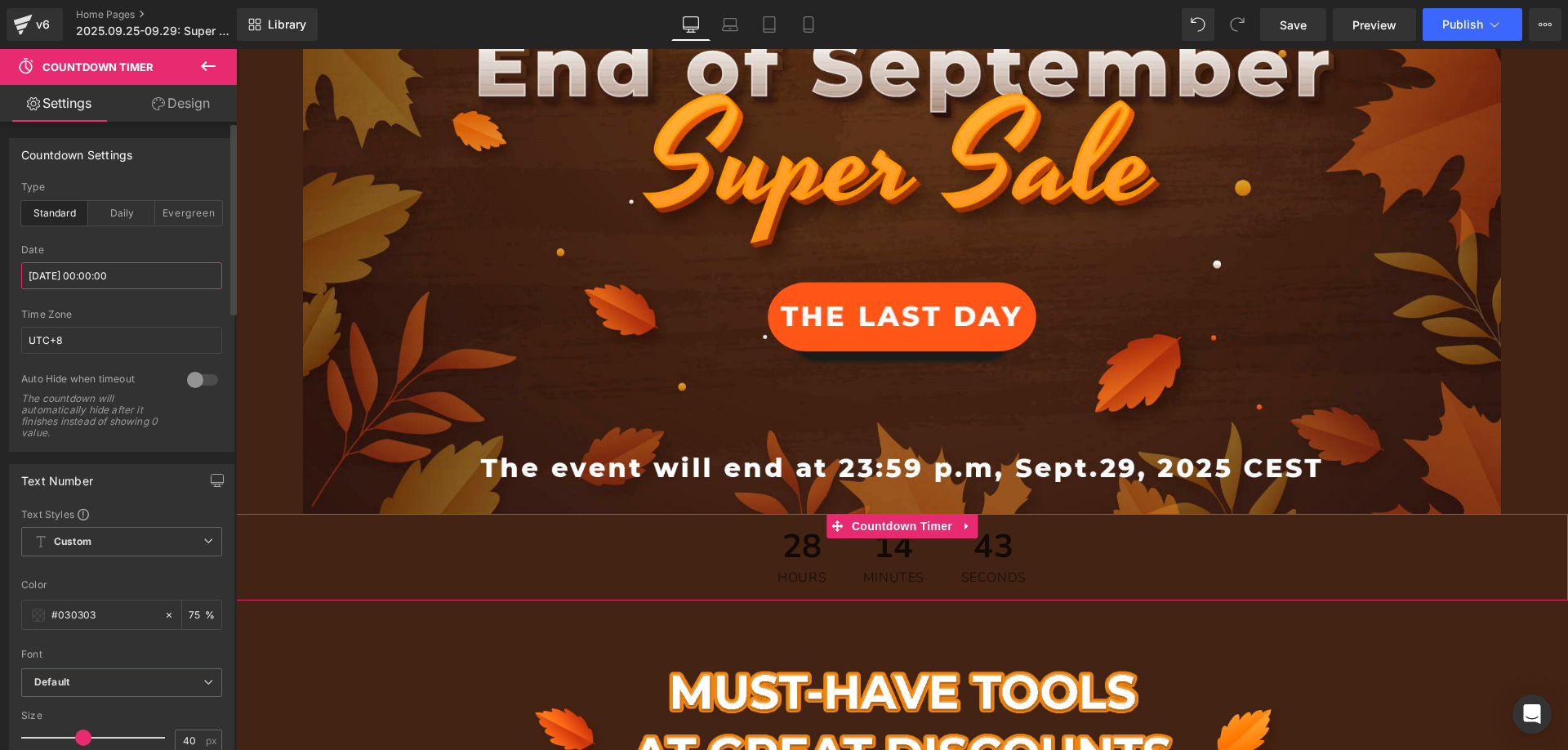
click at [106, 268] on input "[DATE] 00:00:00" at bounding box center [122, 275] width 201 height 27
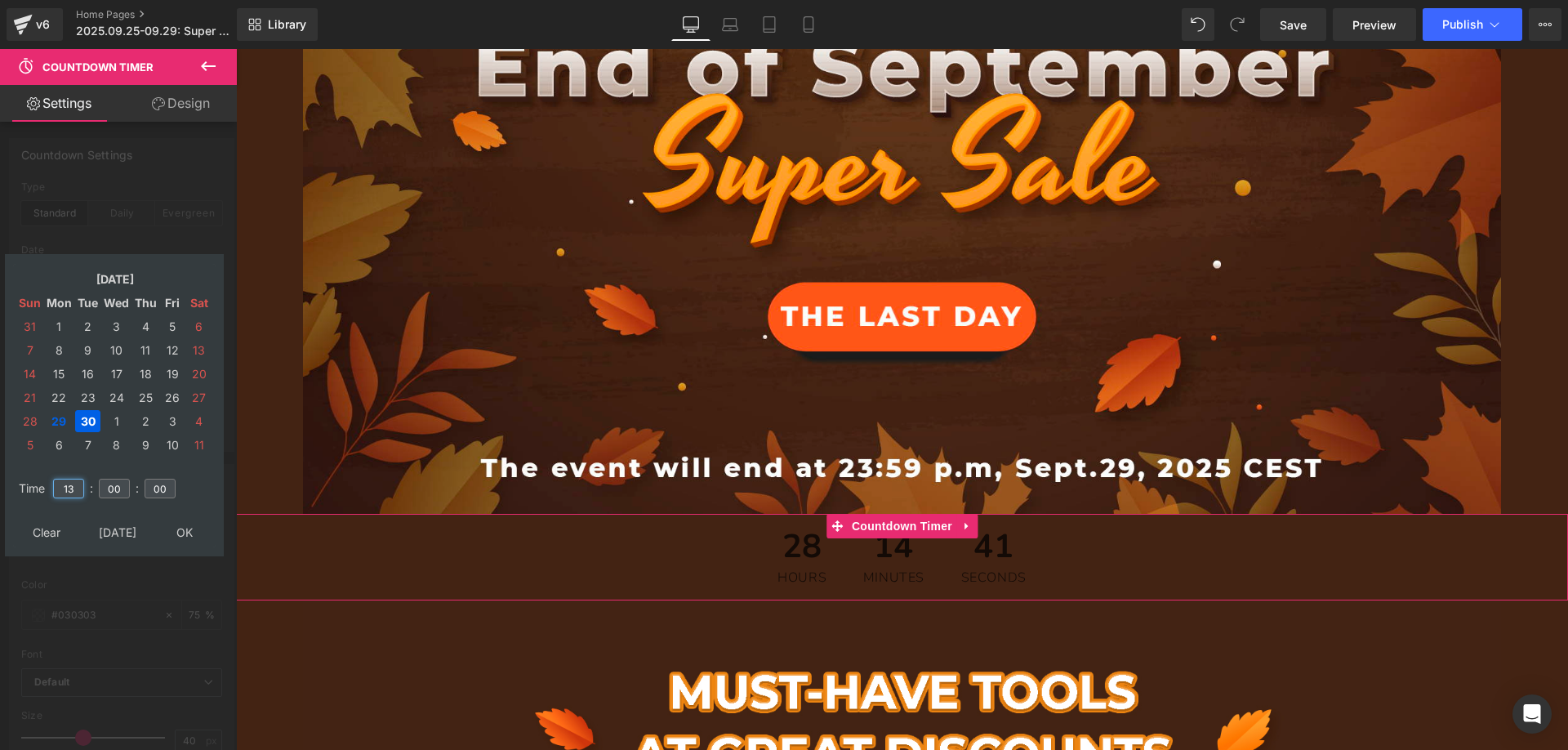
drag, startPoint x: 72, startPoint y: 494, endPoint x: 53, endPoint y: 490, distance: 19.4
click at [53, 490] on input "13" at bounding box center [69, 488] width 31 height 20
type input "06"
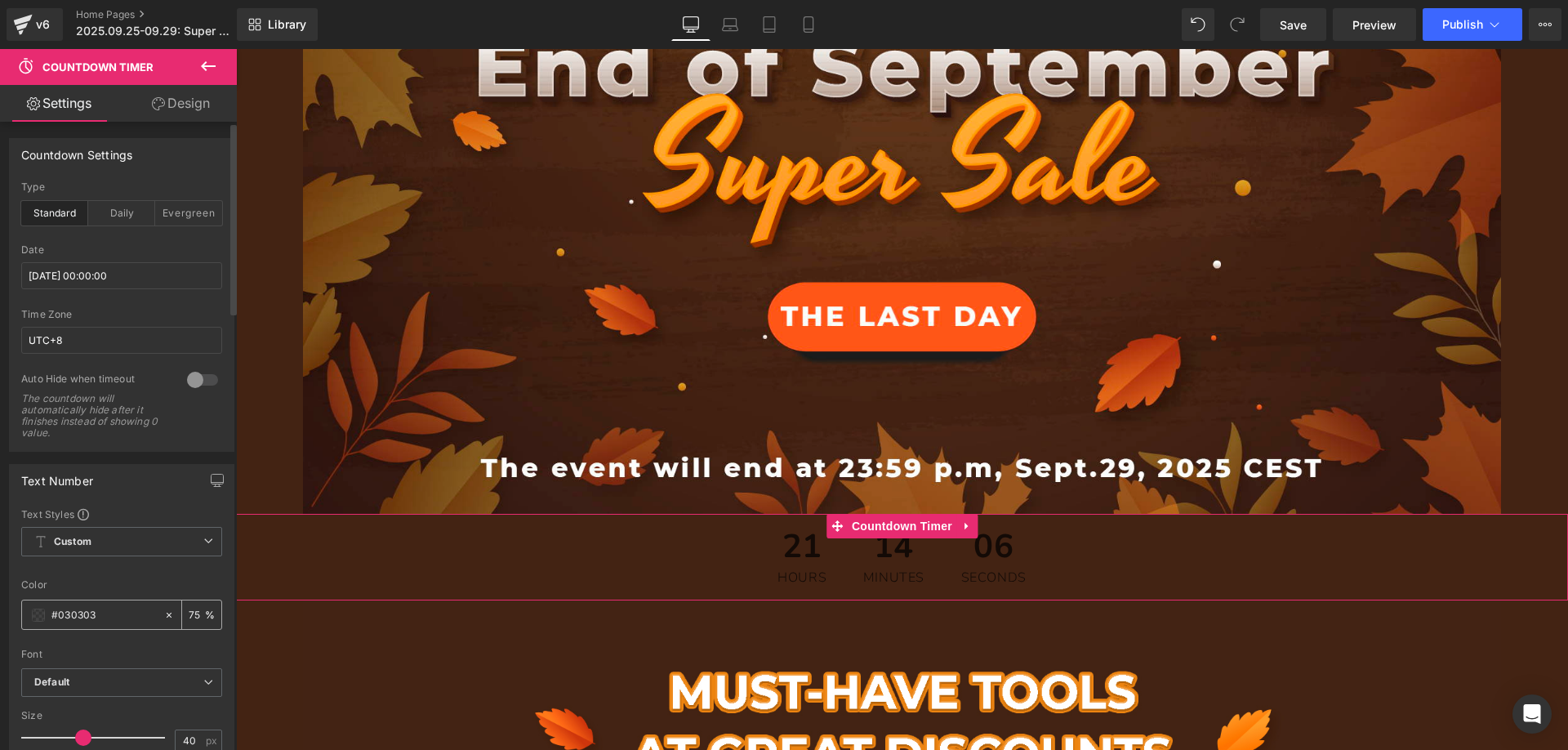
click at [34, 614] on span at bounding box center [38, 615] width 13 height 13
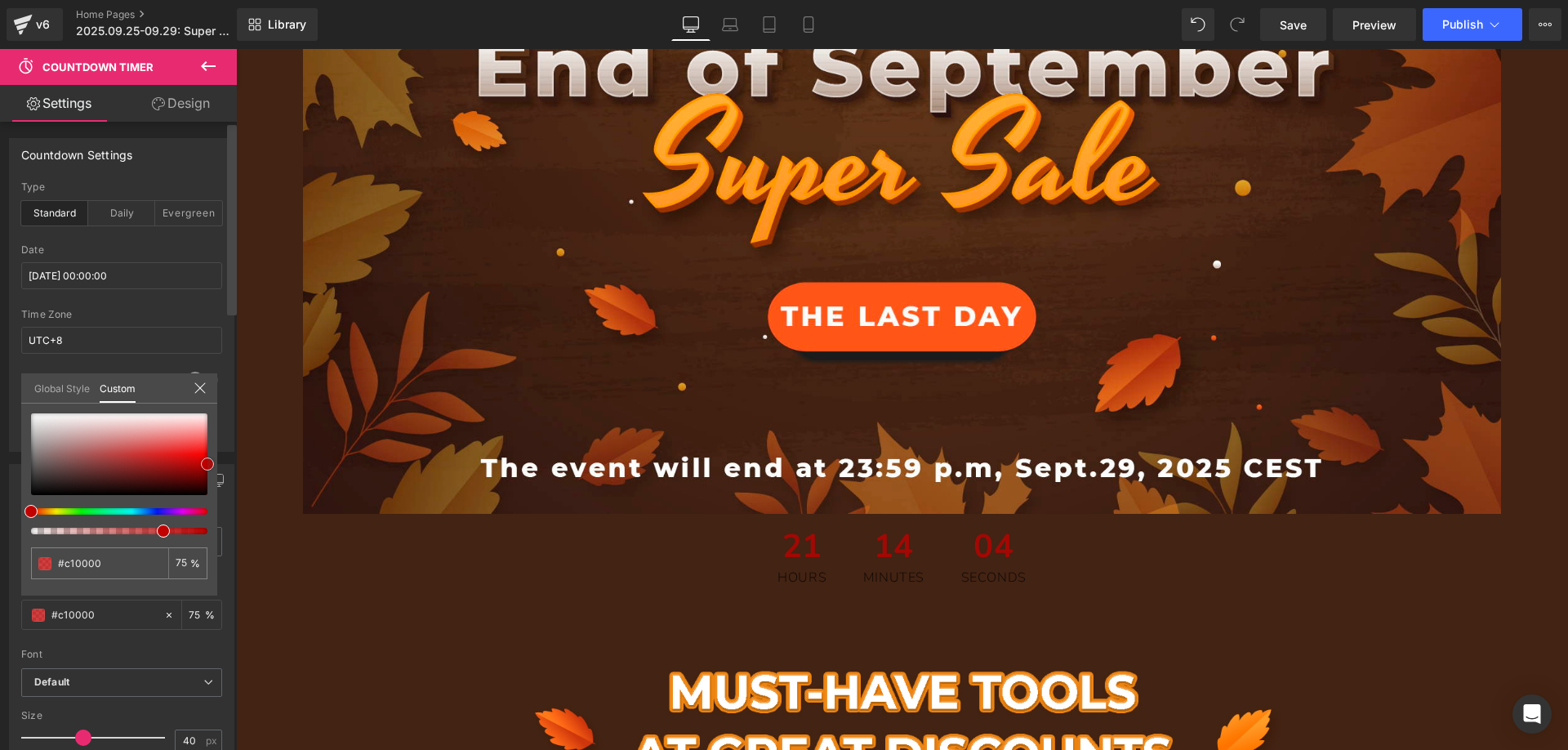
drag, startPoint x: 30, startPoint y: 491, endPoint x: 236, endPoint y: 460, distance: 208.3
click at [236, 460] on div "Countdown Settings standard Type Standard Daily Evergreen [DATE] 00:00:00 Date …" at bounding box center [118, 440] width 237 height 635
drag, startPoint x: 107, startPoint y: 560, endPoint x: 46, endPoint y: 562, distance: 61.0
click at [46, 562] on div "#030303" at bounding box center [99, 562] width 137 height 32
type input "#c10000"
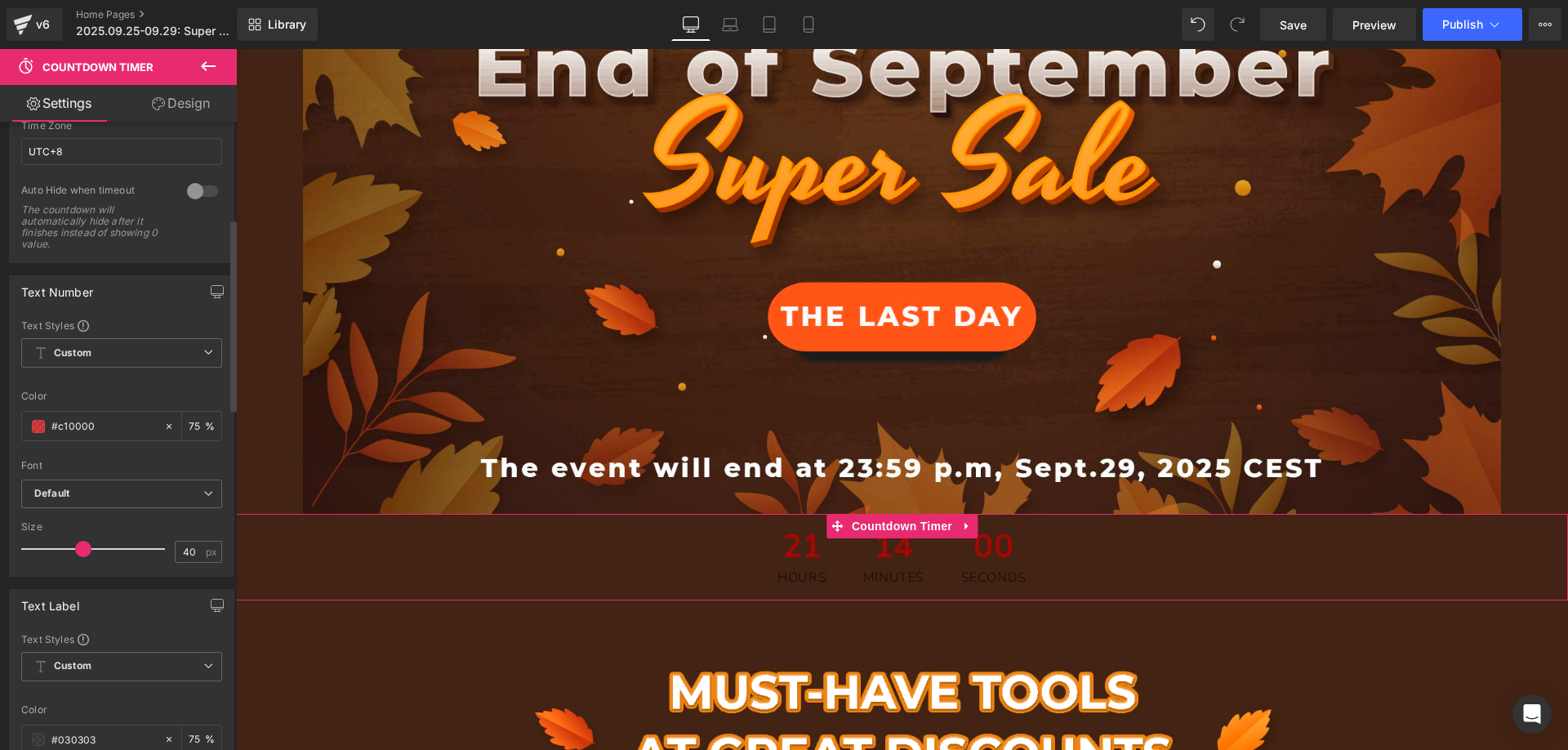
scroll to position [327, 0]
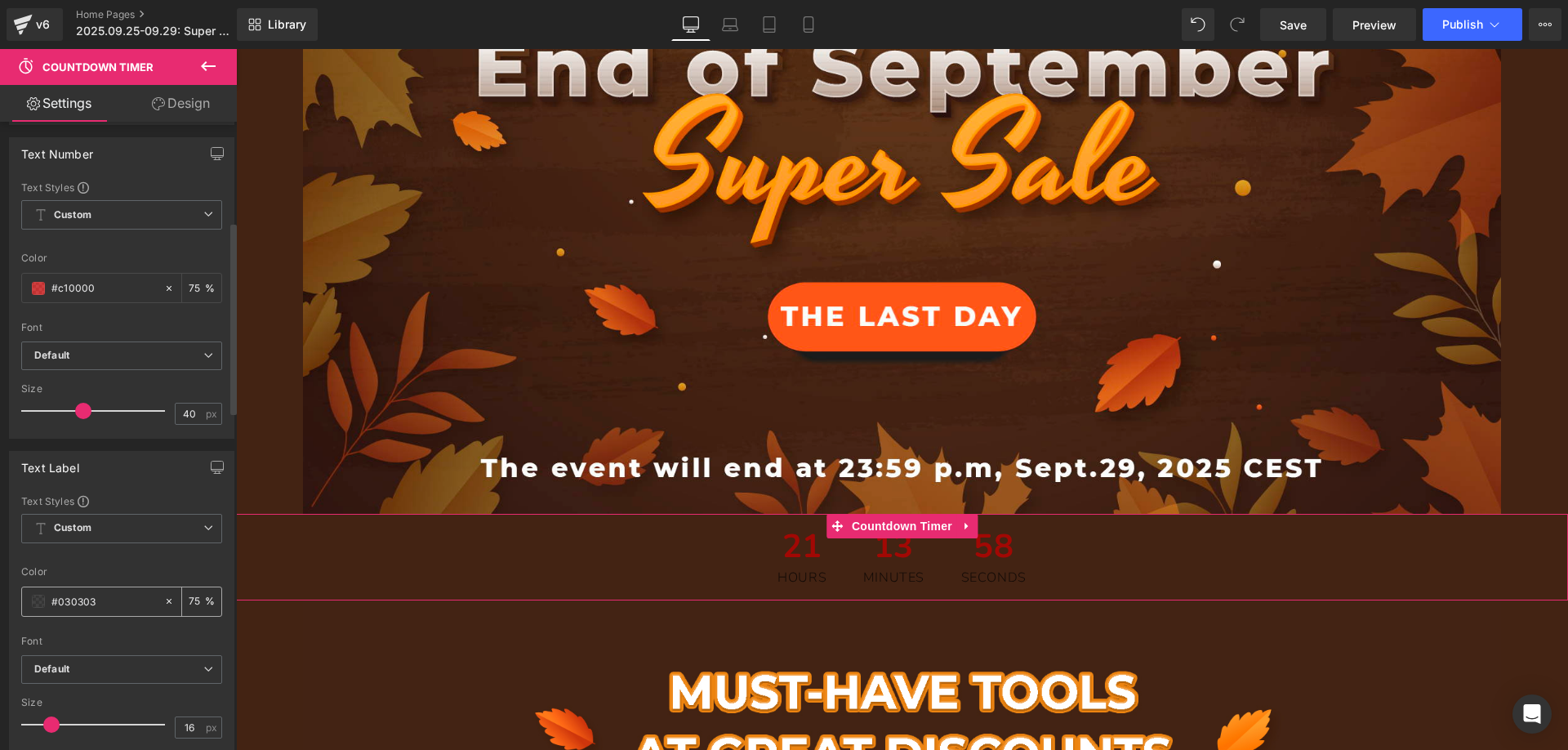
drag, startPoint x: 106, startPoint y: 602, endPoint x: 34, endPoint y: 600, distance: 72.0
click at [34, 600] on div "#030303" at bounding box center [92, 602] width 142 height 29
paste input "c10000"
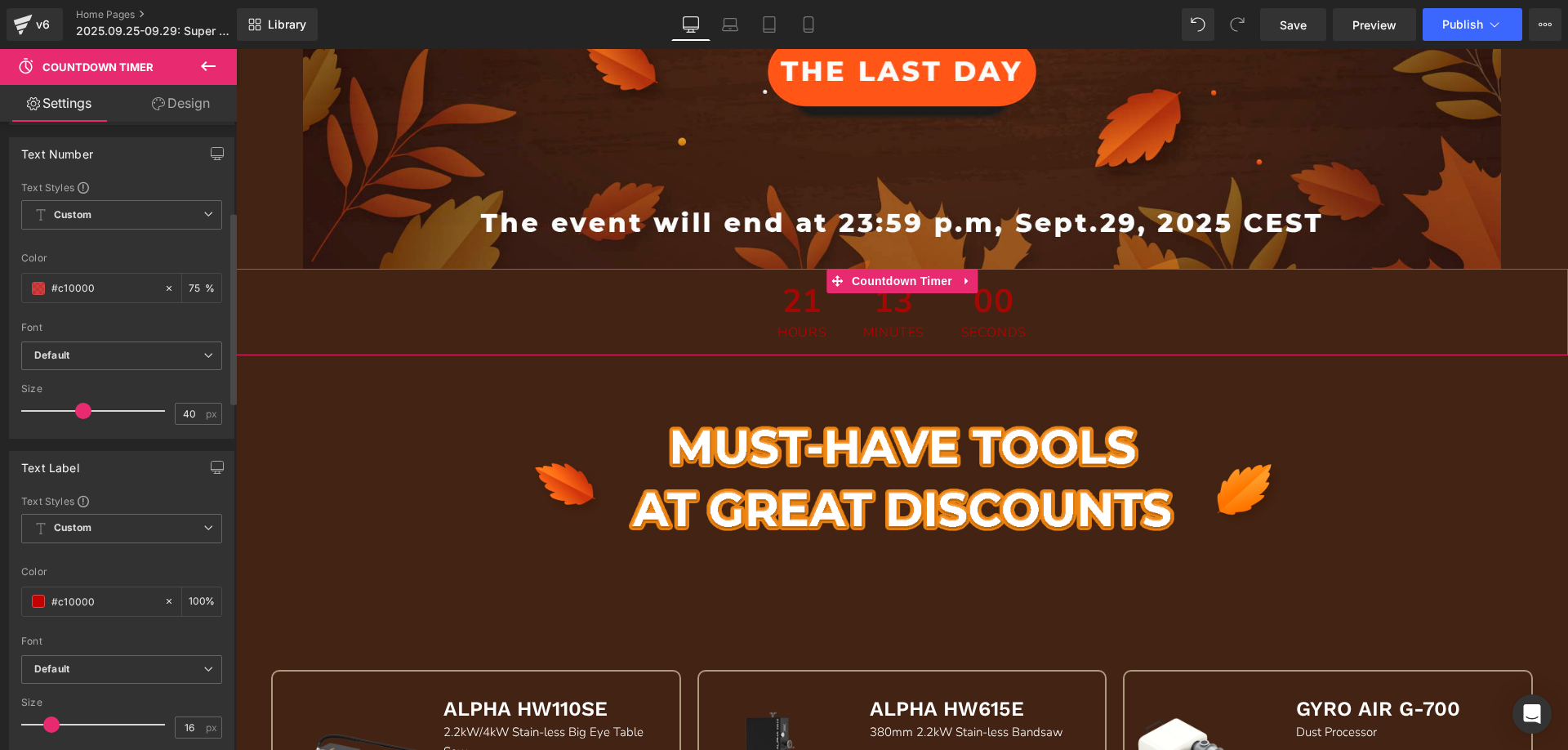
scroll to position [0, 0]
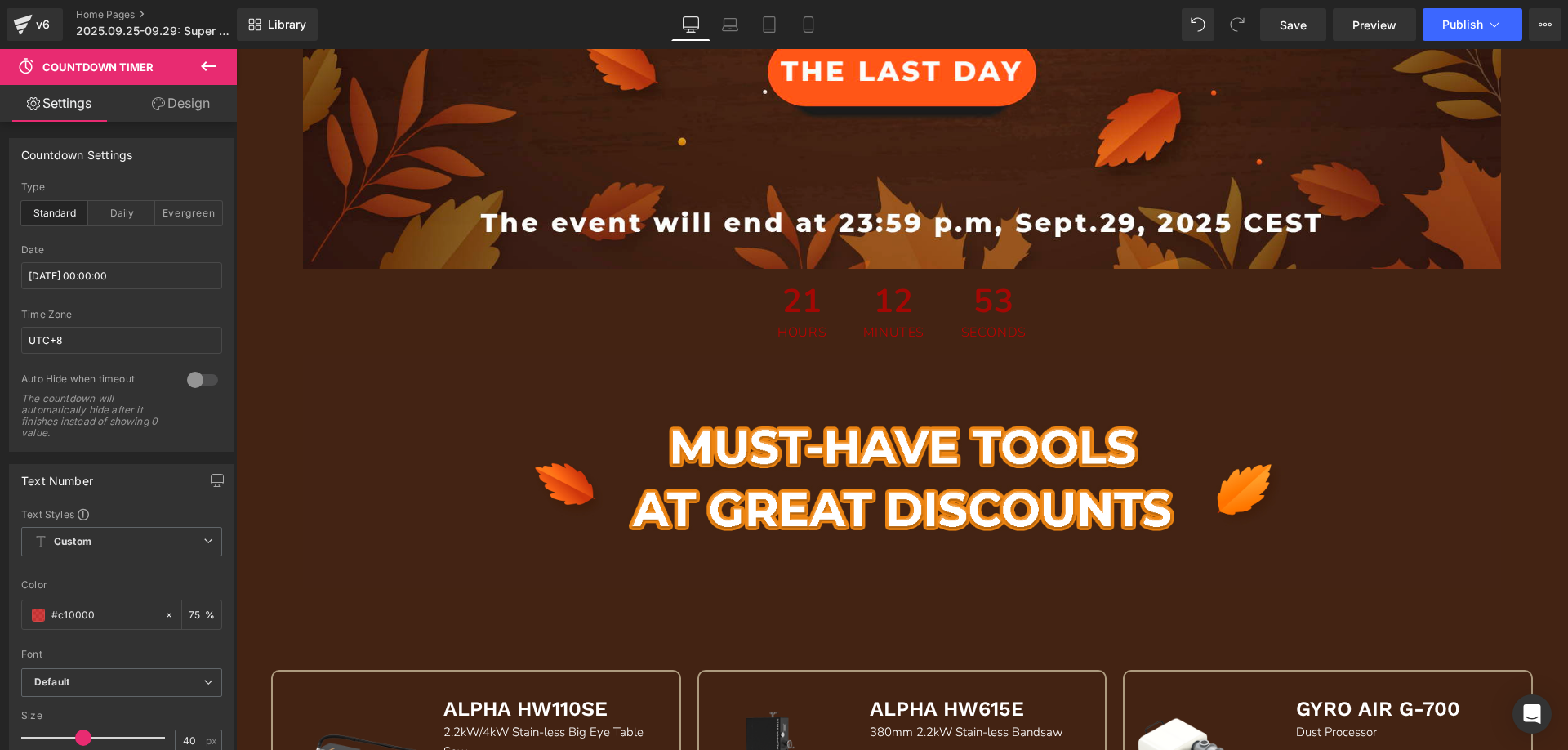
type input "#c10000"
click at [202, 74] on icon at bounding box center [209, 66] width 20 height 20
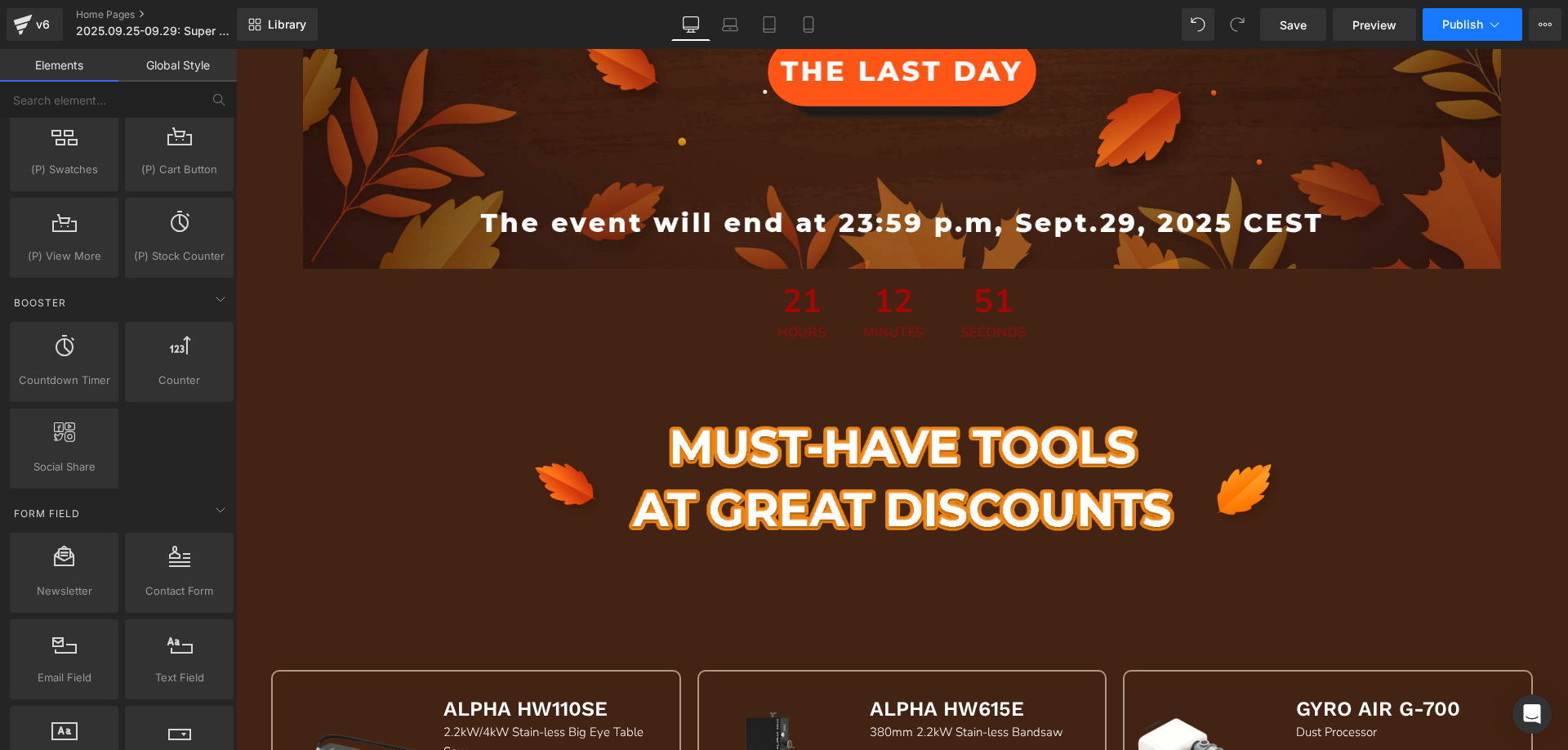
click at [1469, 31] on button "Publish" at bounding box center [1472, 24] width 99 height 32
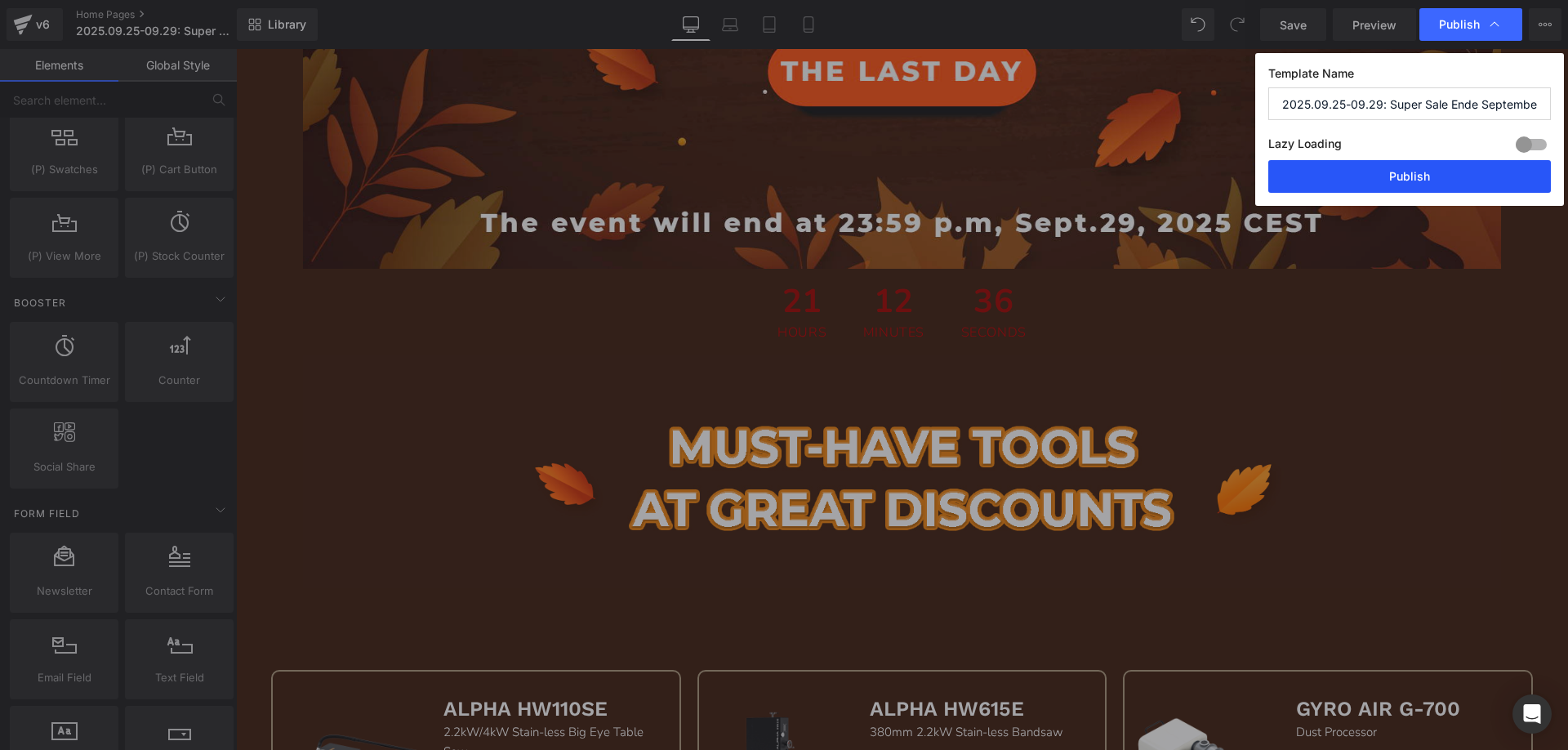
click at [1362, 178] on button "Publish" at bounding box center [1409, 176] width 283 height 32
